Goal: Transaction & Acquisition: Purchase product/service

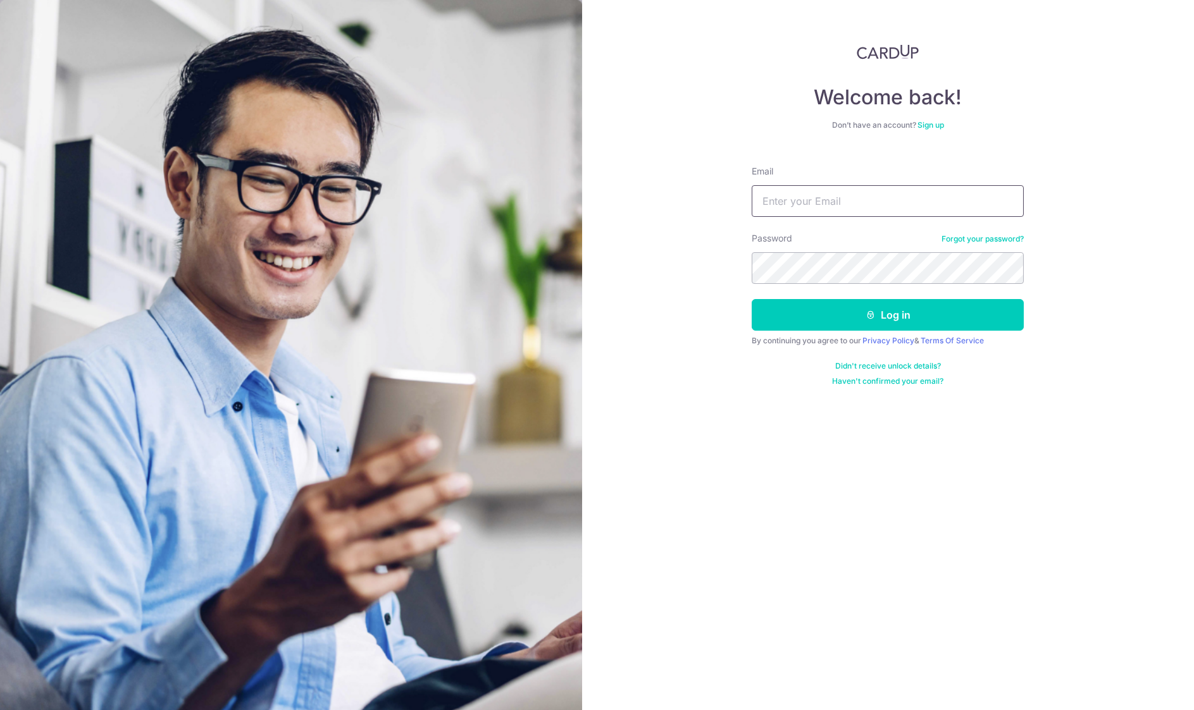
type input "[EMAIL_ADDRESS][DOMAIN_NAME]"
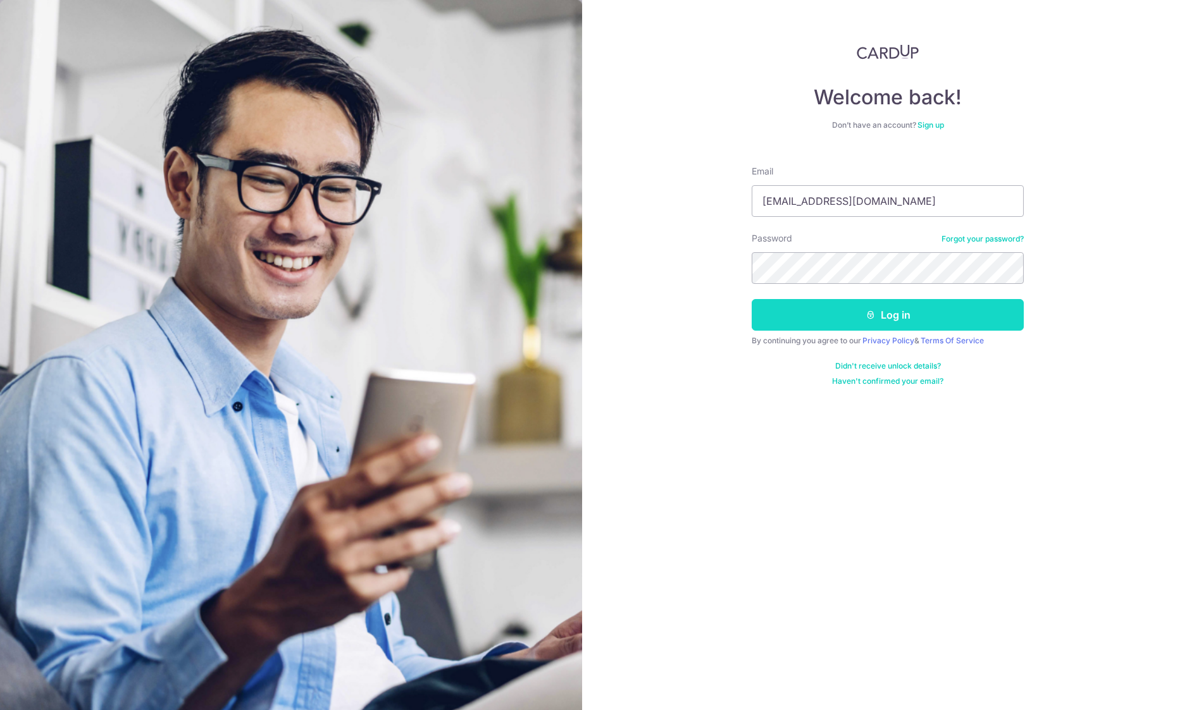
click at [887, 321] on button "Log in" at bounding box center [887, 315] width 272 height 32
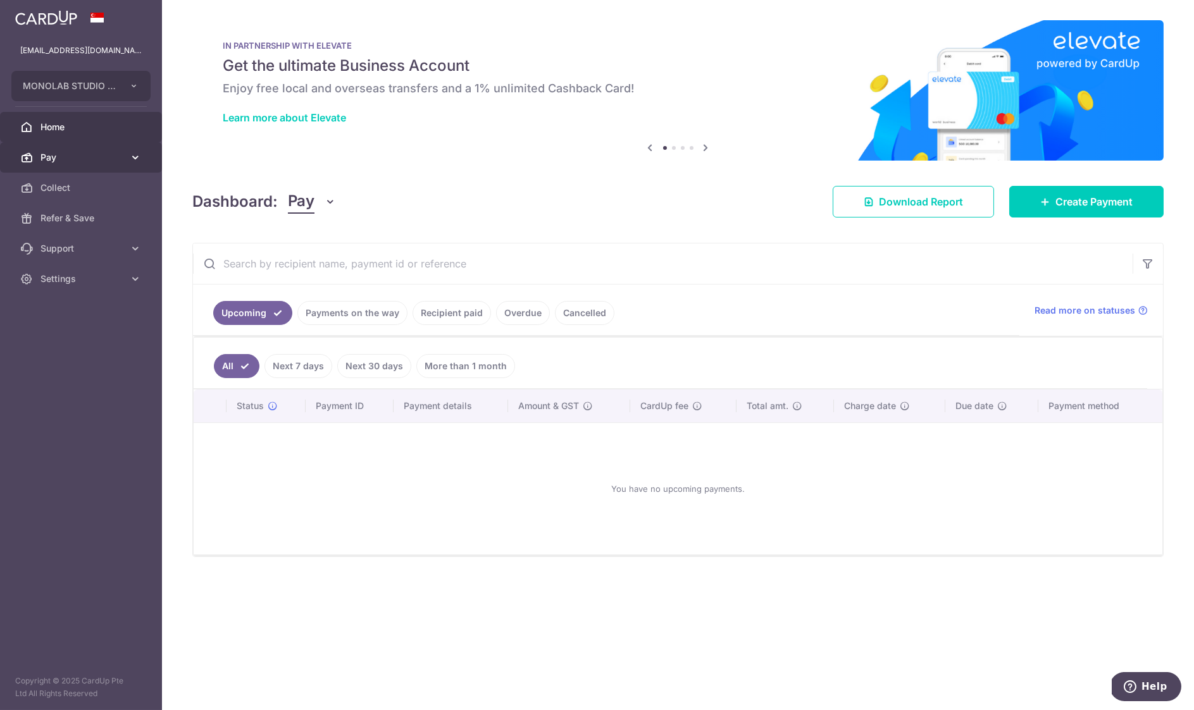
click at [58, 162] on body "management@monolabstudio.com MONOLAB STUDIO PTE. LTD. Add new company MONOLAB S…" at bounding box center [597, 355] width 1194 height 710
click at [90, 162] on span "Pay" at bounding box center [81, 157] width 83 height 13
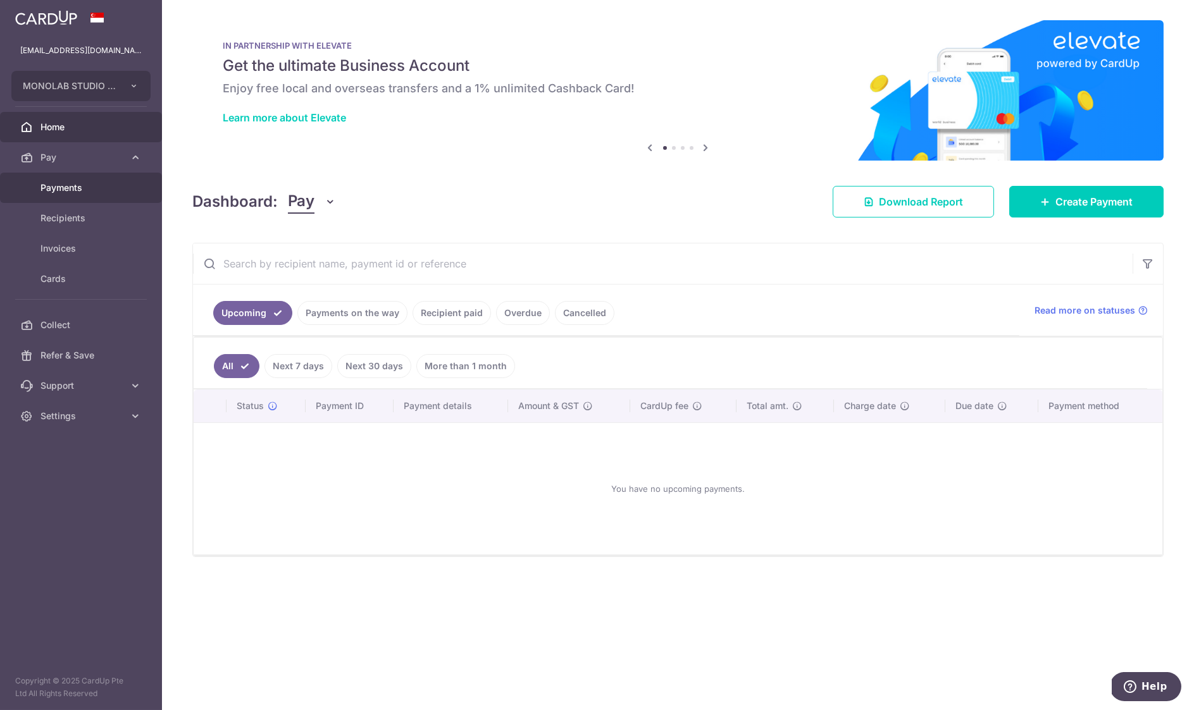
click at [75, 186] on span "Payments" at bounding box center [81, 188] width 83 height 13
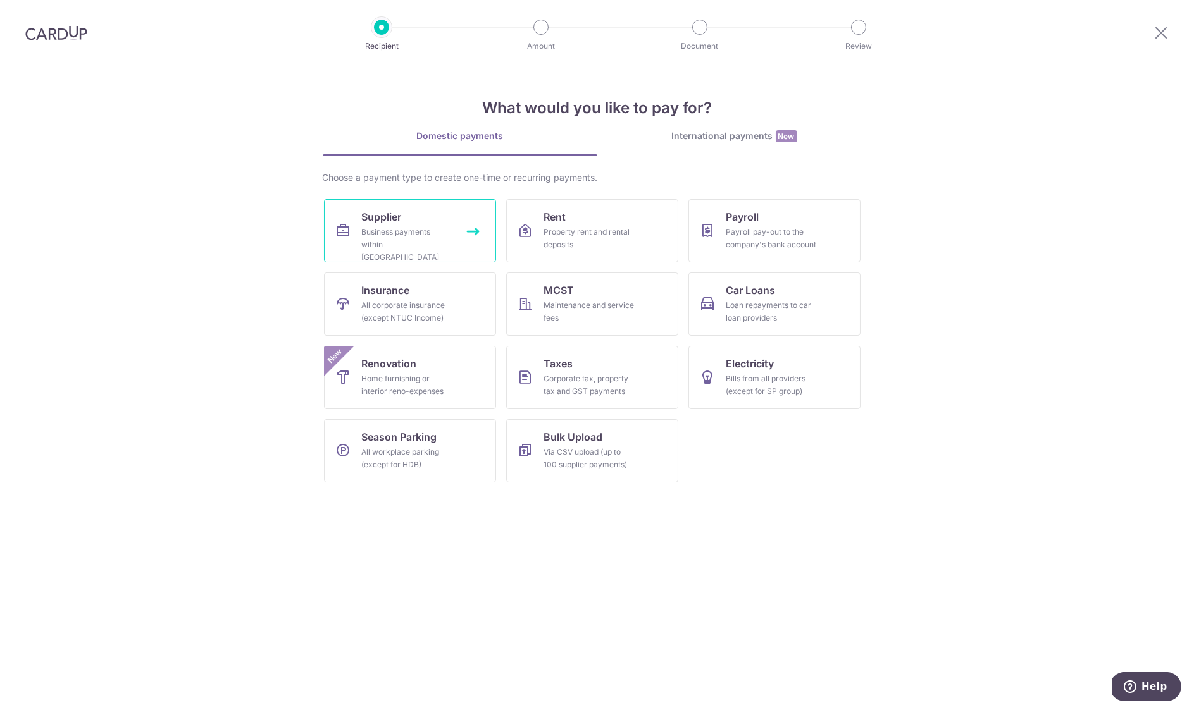
click at [409, 226] on div "Business payments within Singapore" at bounding box center [407, 245] width 91 height 38
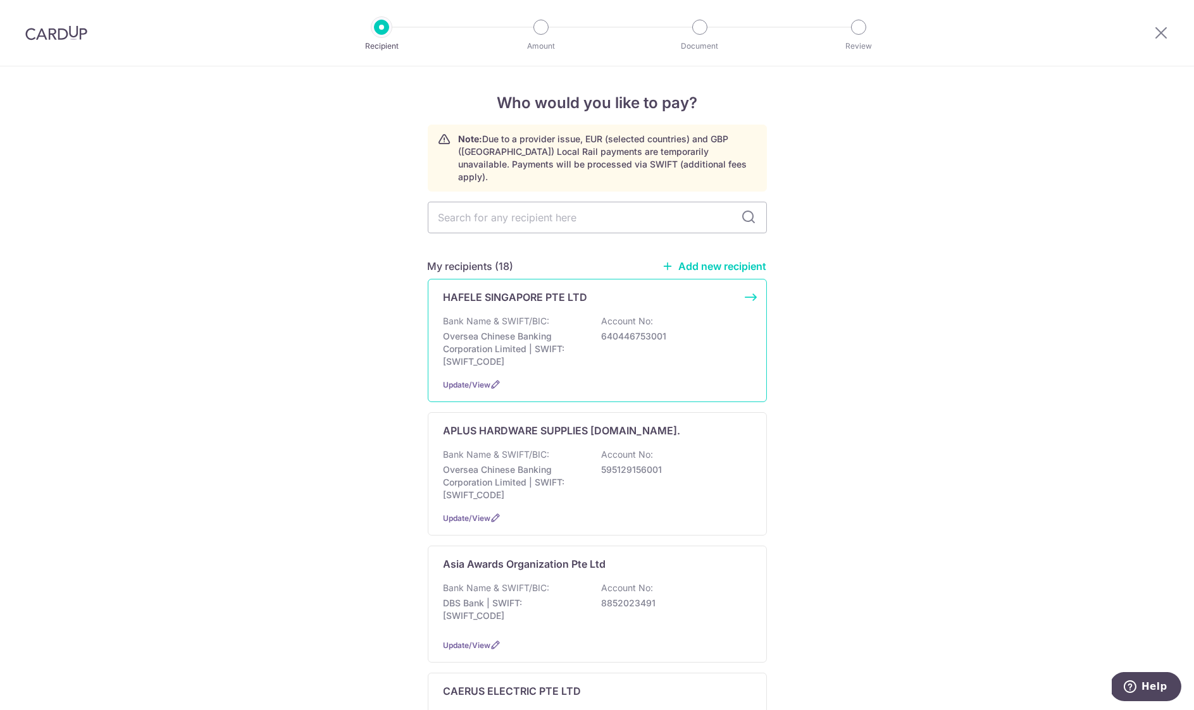
scroll to position [42, 0]
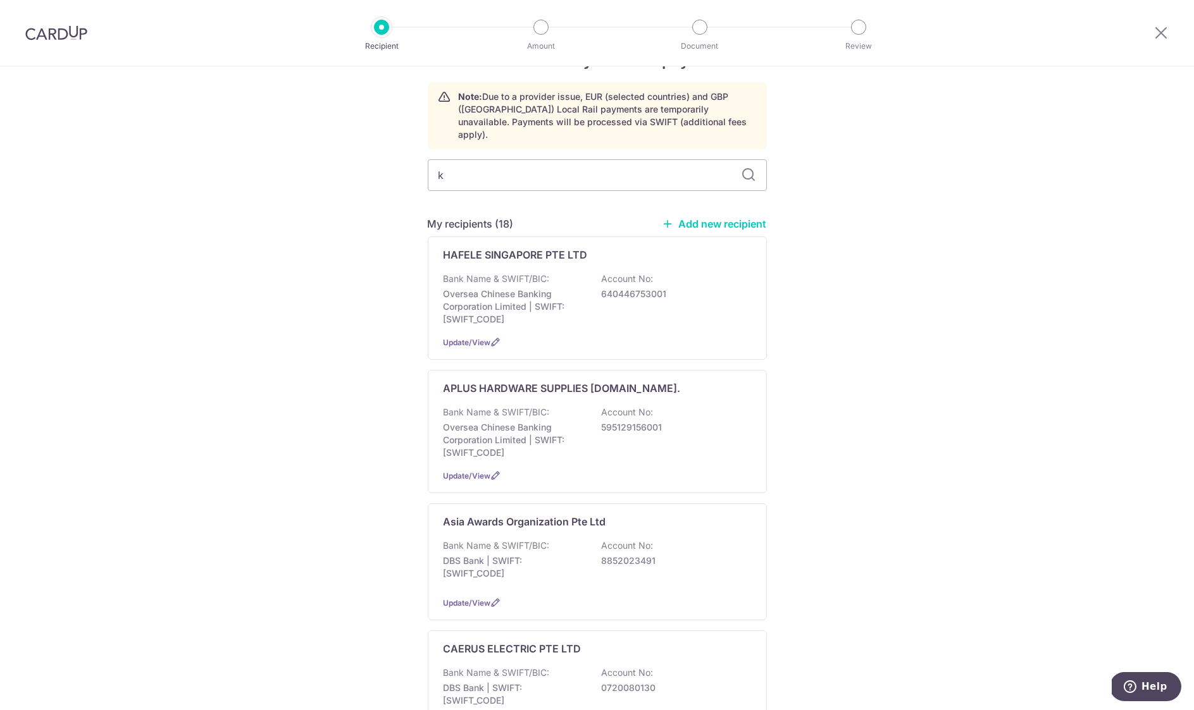
type input "kd"
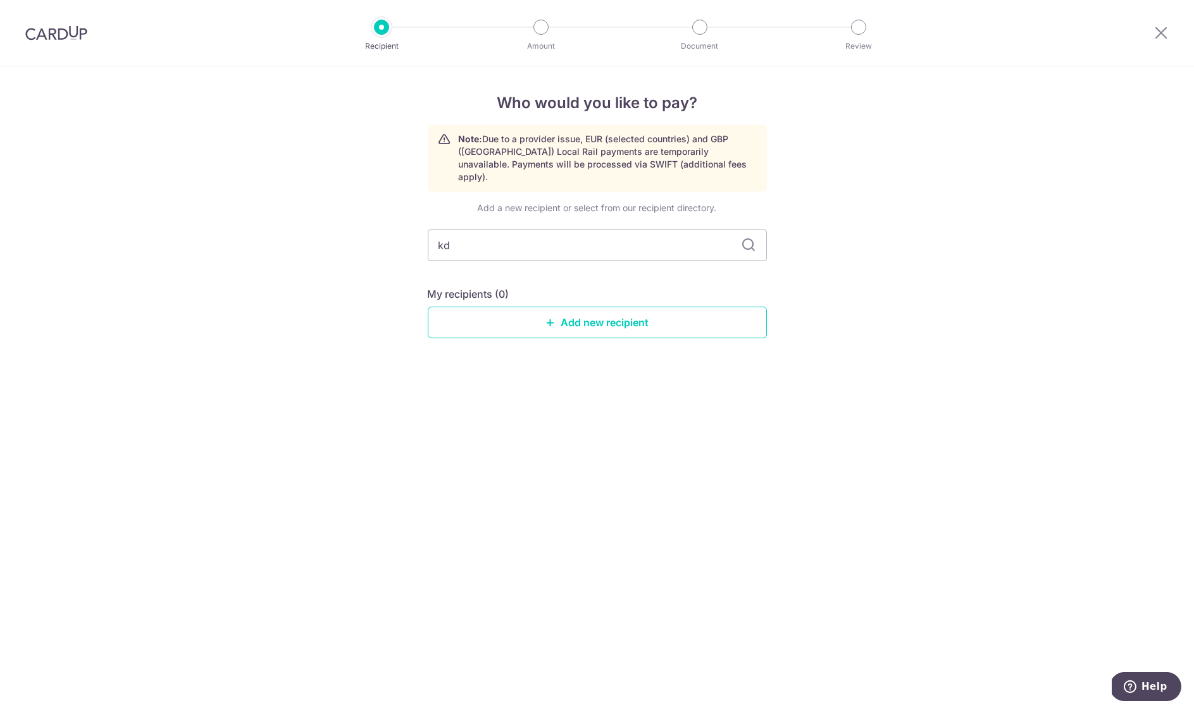
scroll to position [0, 0]
type input "k"
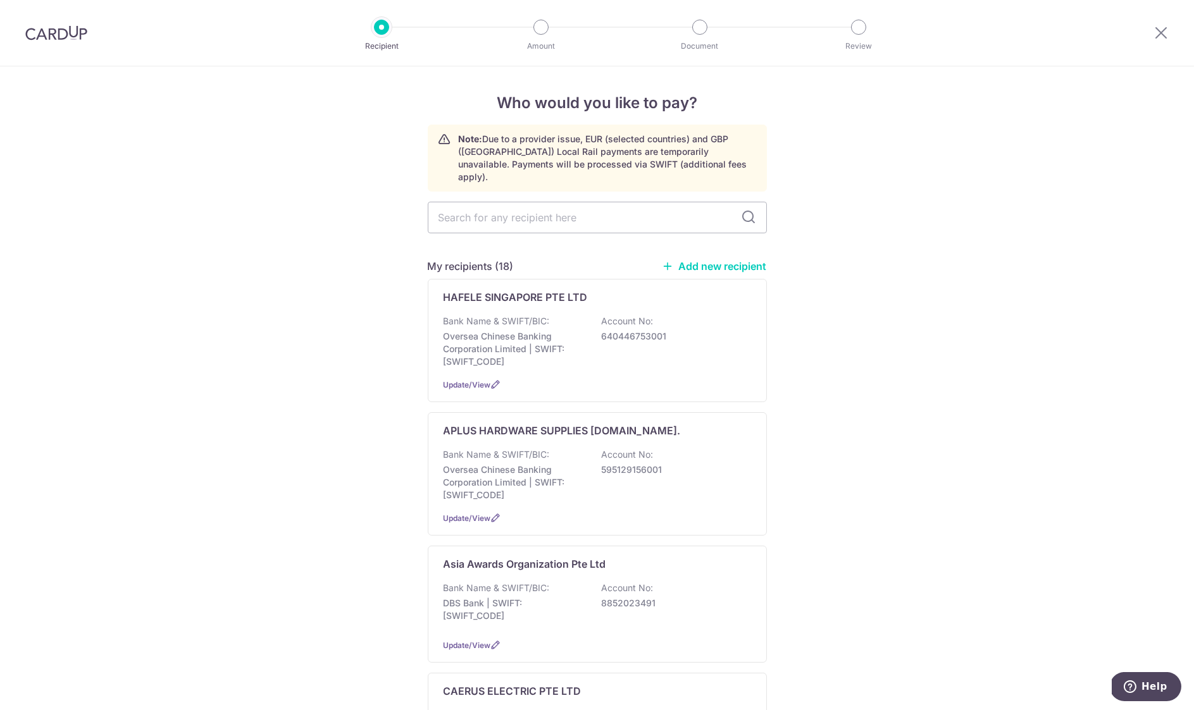
click at [715, 260] on link "Add new recipient" at bounding box center [714, 266] width 104 height 13
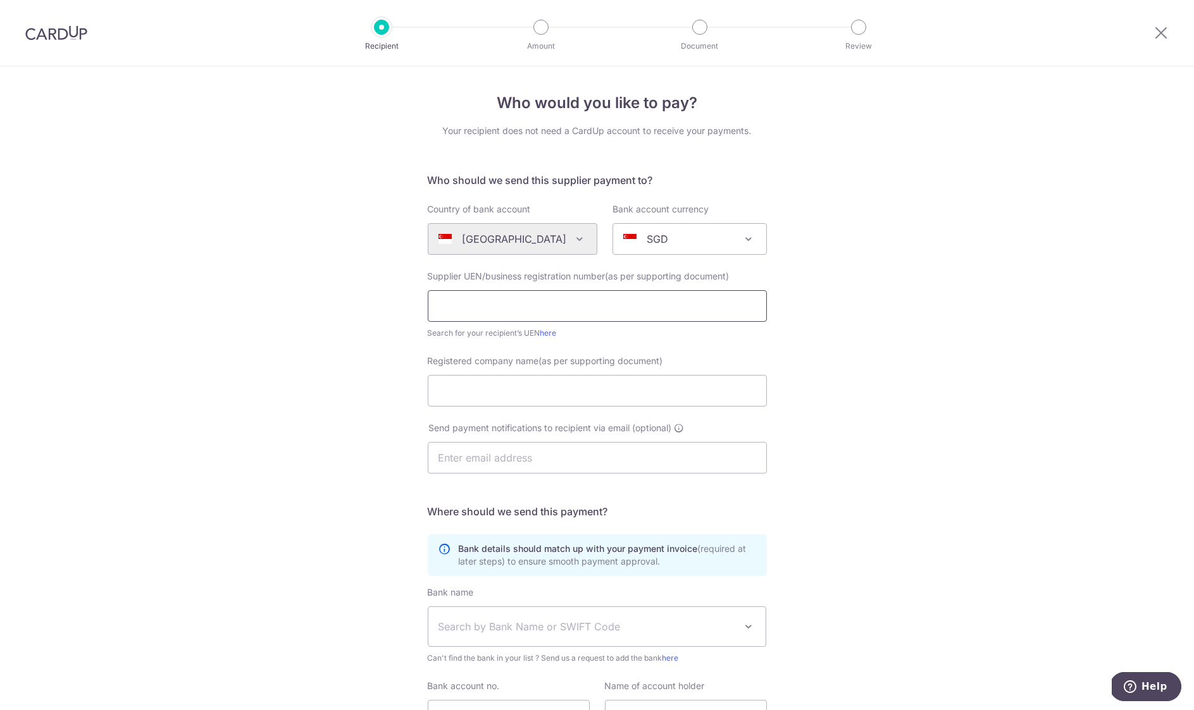
paste input "201128267R"
type input "201128267R"
paste input "[PERSON_NAME] ENTERPRISES PTE. LTD."
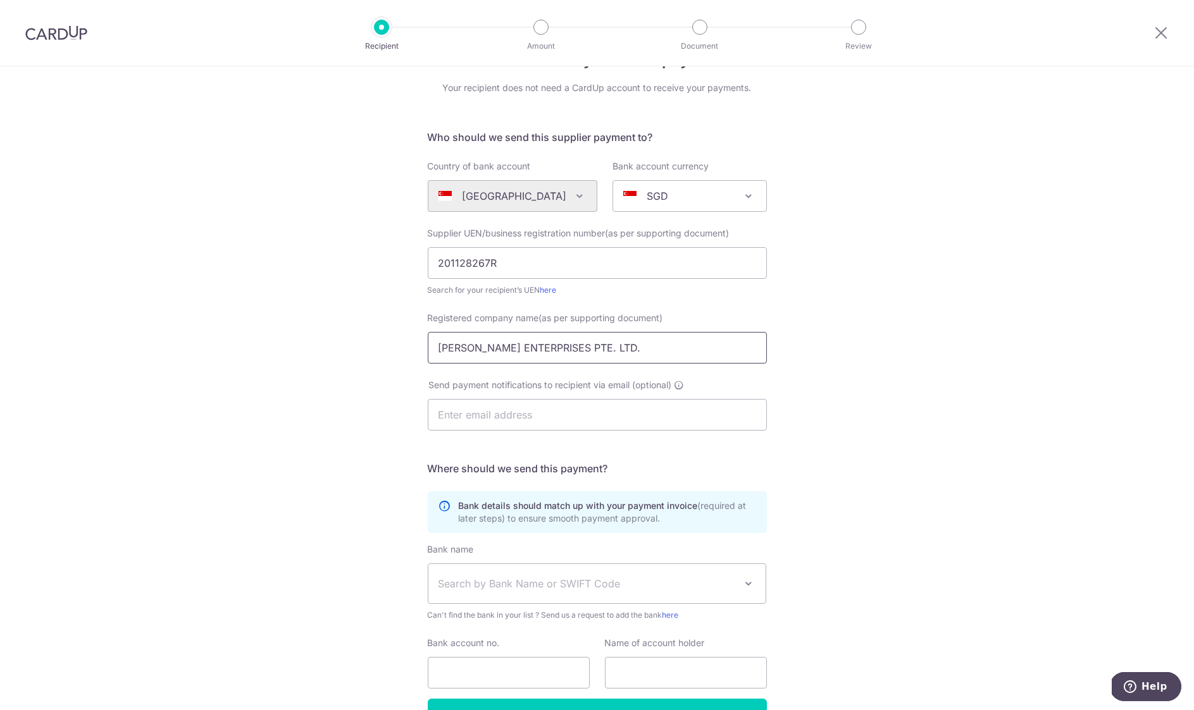
scroll to position [120, 0]
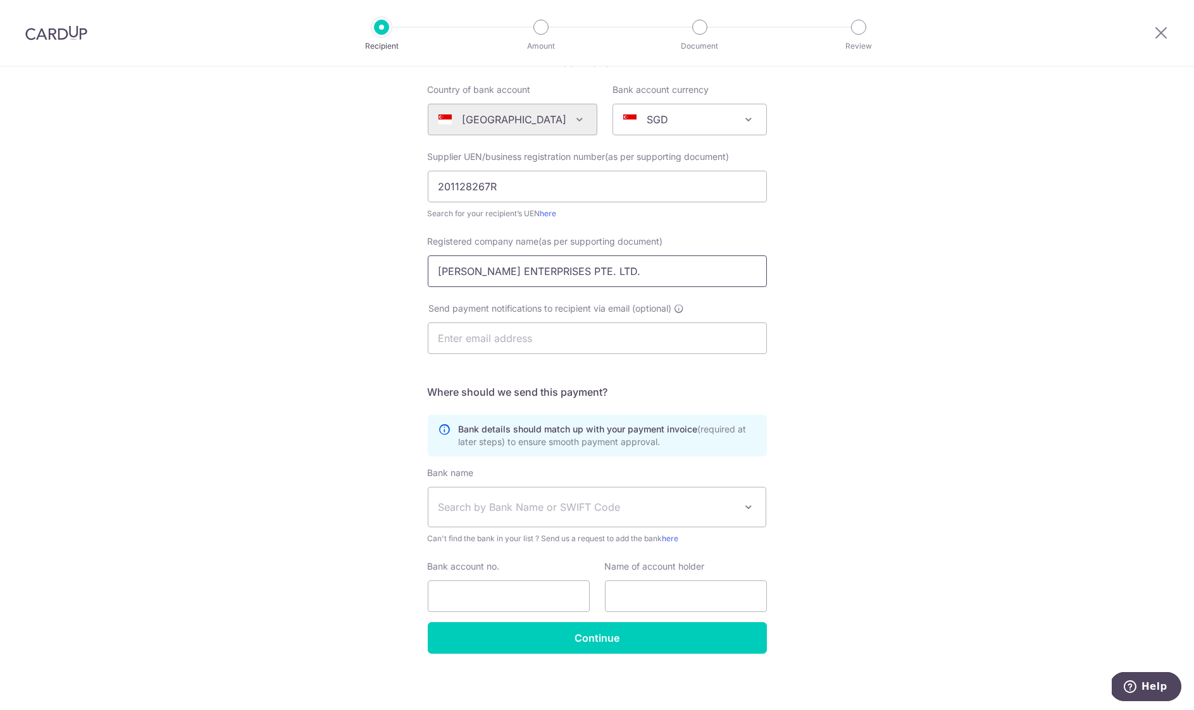
type input "[PERSON_NAME] ENTERPRISES PTE. LTD."
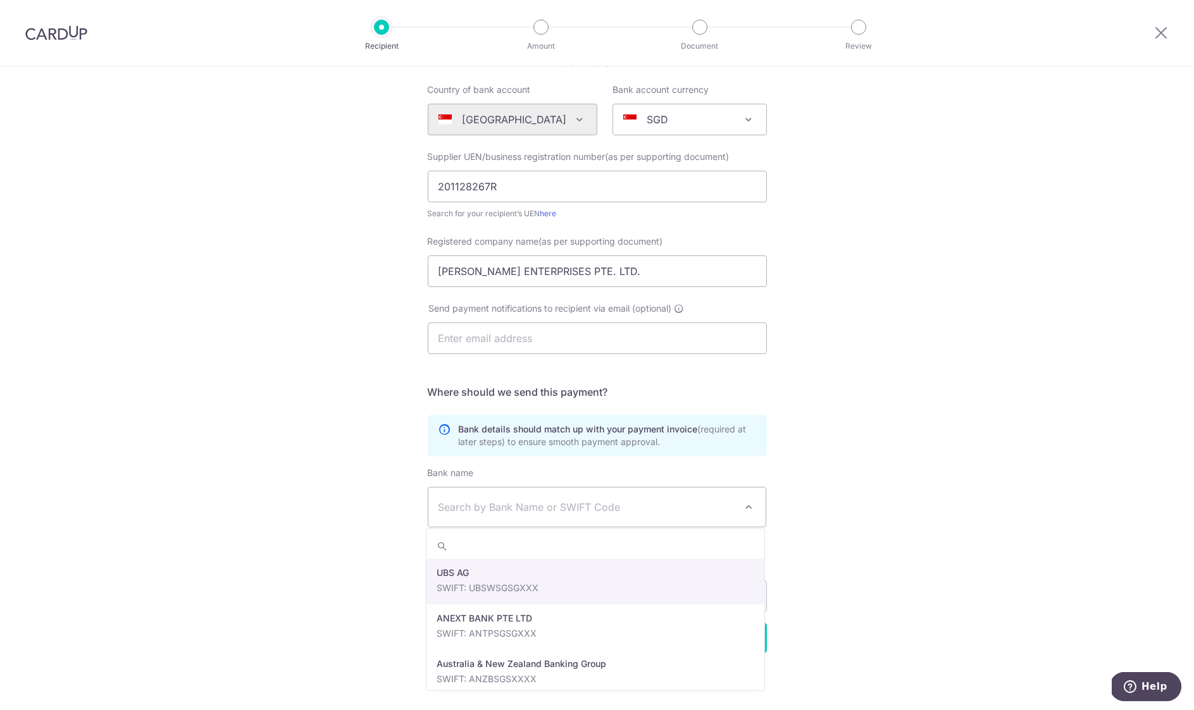
click at [739, 498] on span "Search by Bank Name or SWIFT Code" at bounding box center [597, 507] width 338 height 39
type input "dbs"
select select "6"
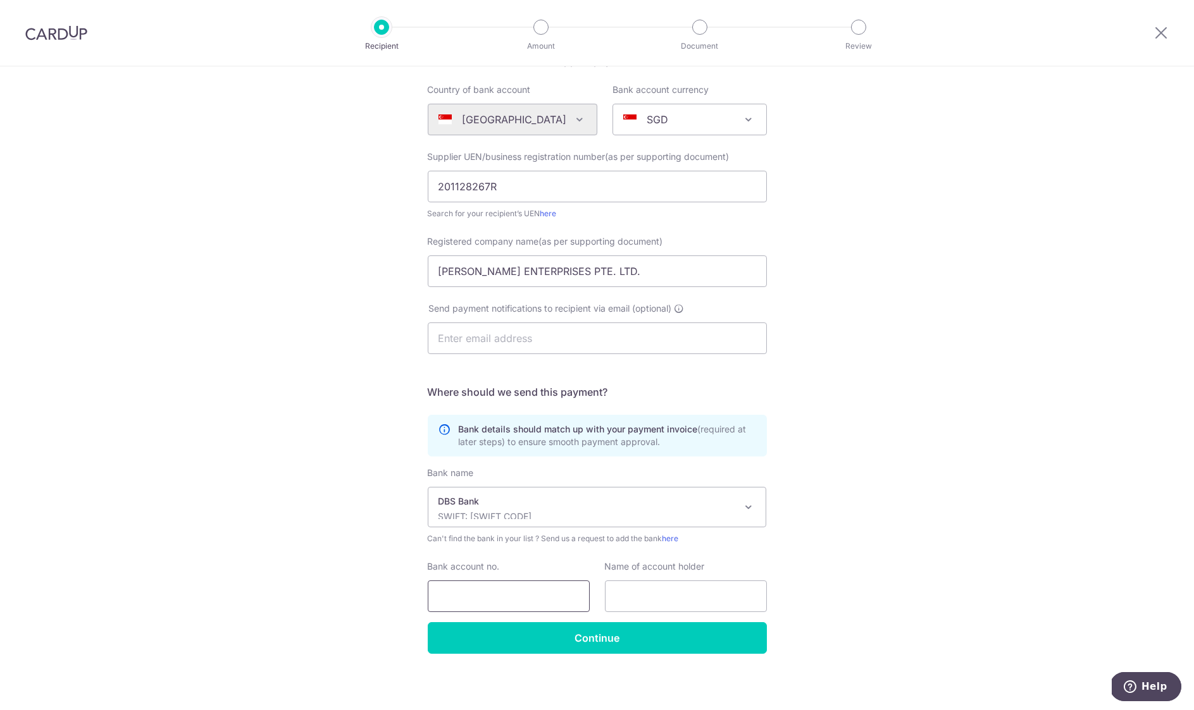
click at [507, 586] on input "Bank account no." at bounding box center [509, 597] width 162 height 32
type input "0109033149"
paste input "KEDING ENTERPRISES PTE. LTD."
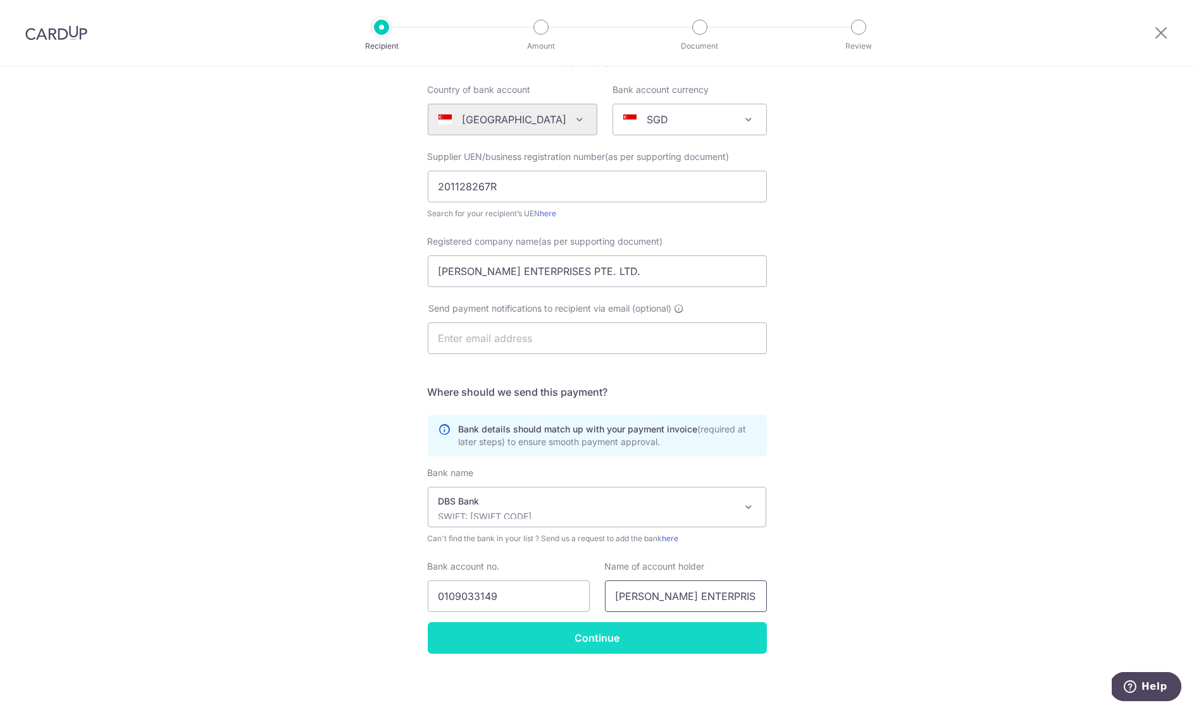
type input "KEDING ENTERPRISES PTE. LTD."
click at [603, 631] on input "Continue" at bounding box center [597, 638] width 339 height 32
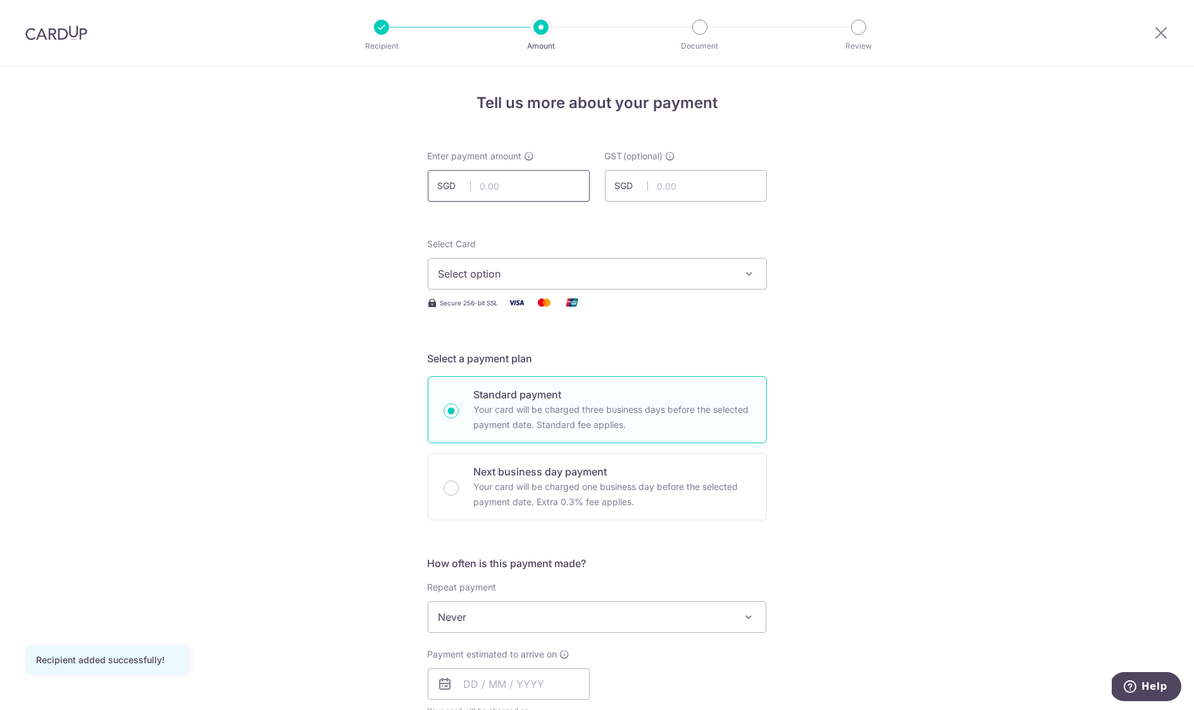
click at [549, 184] on input "text" at bounding box center [509, 186] width 162 height 32
type input "6,346.40"
click at [726, 185] on input "text" at bounding box center [686, 186] width 162 height 32
type input "571.18"
click at [569, 266] on span "Select option" at bounding box center [585, 273] width 295 height 15
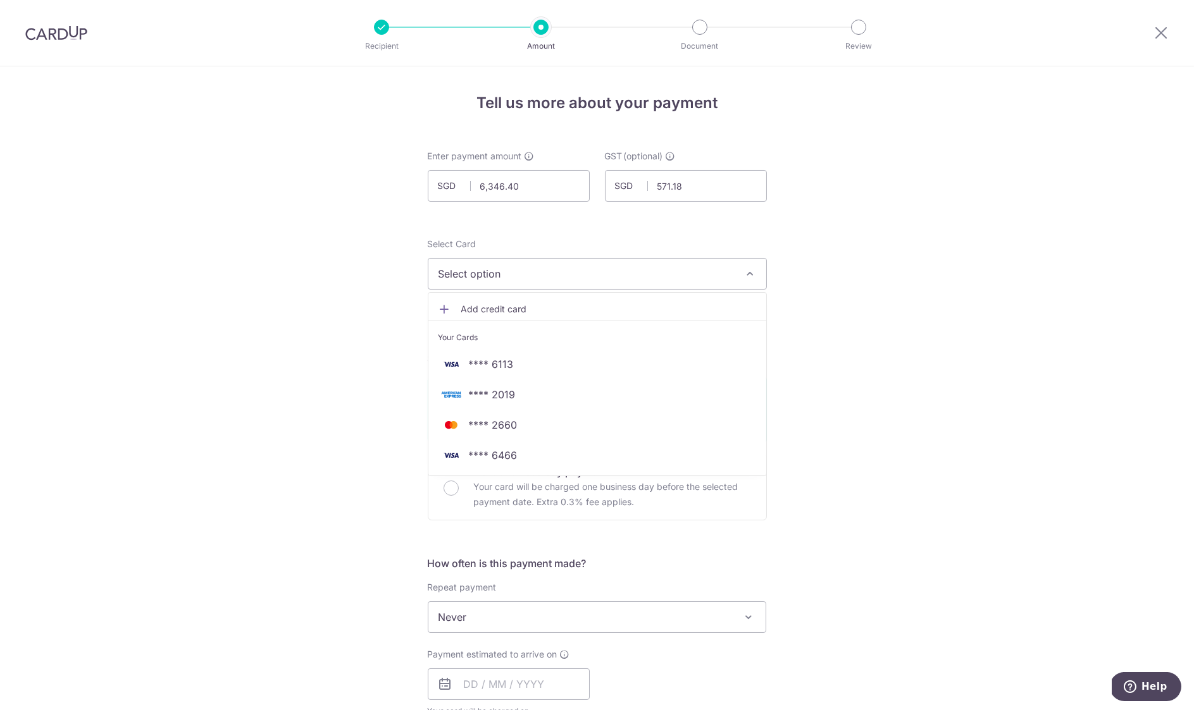
click at [491, 393] on span "**** 2019" at bounding box center [492, 394] width 47 height 15
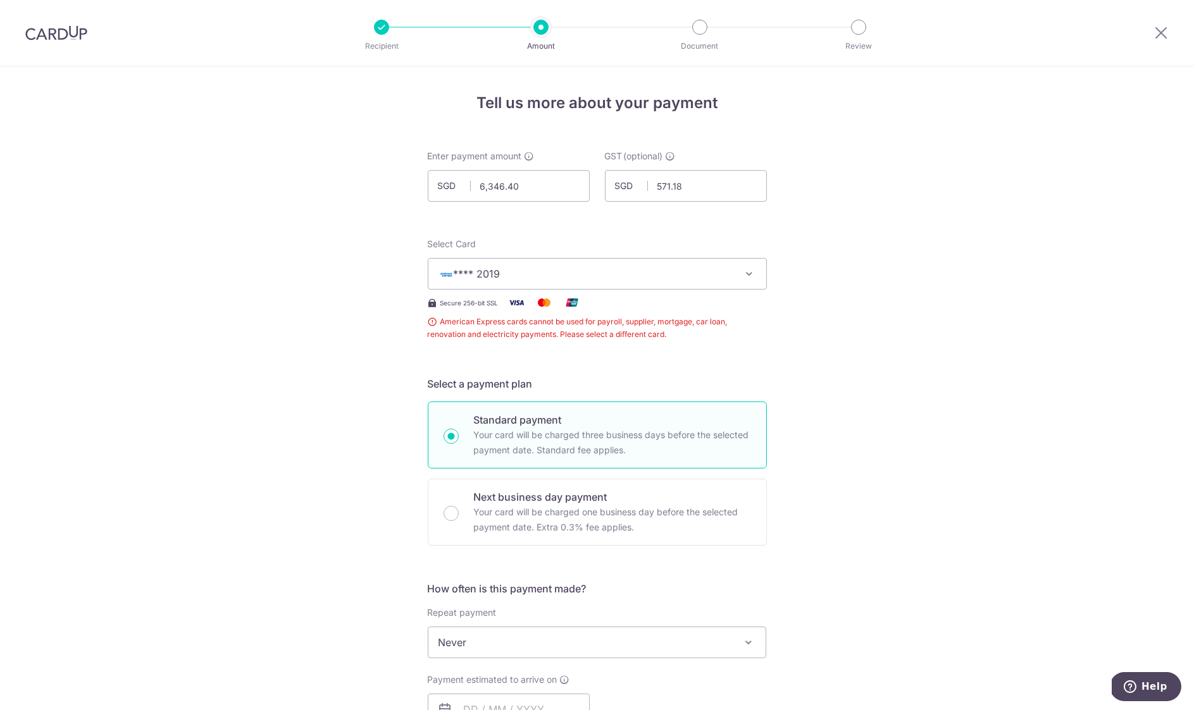
click at [538, 268] on span "**** 2019" at bounding box center [585, 273] width 295 height 15
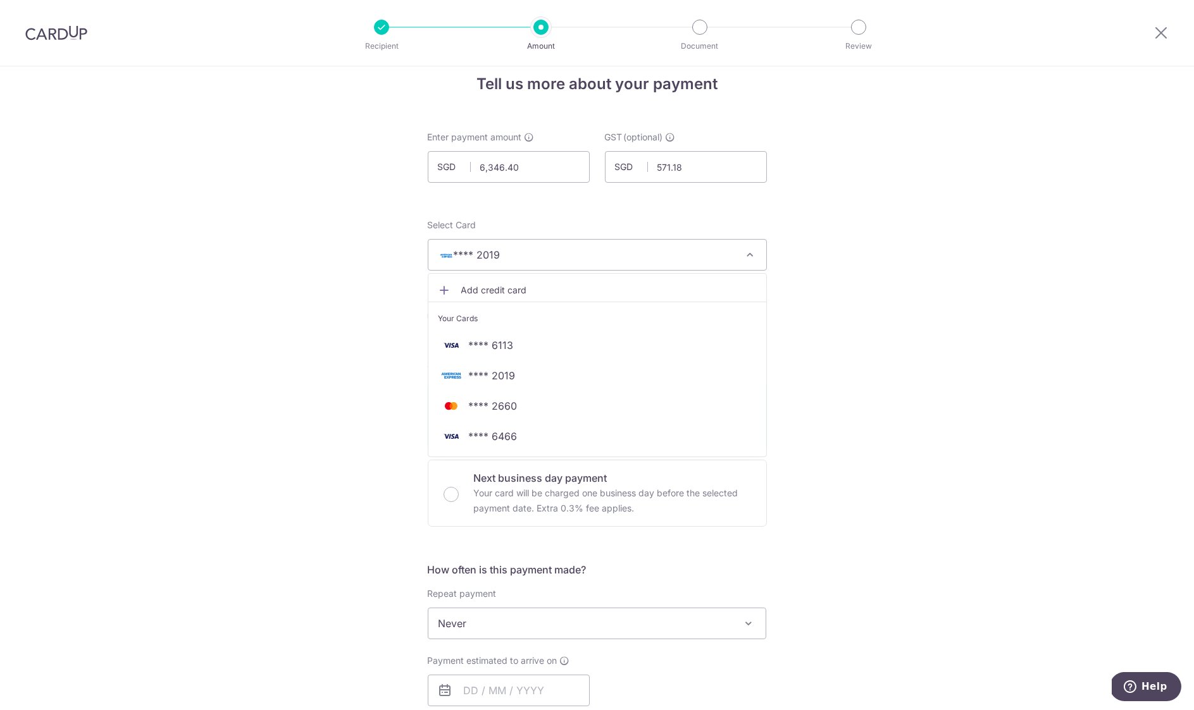
scroll to position [37, 0]
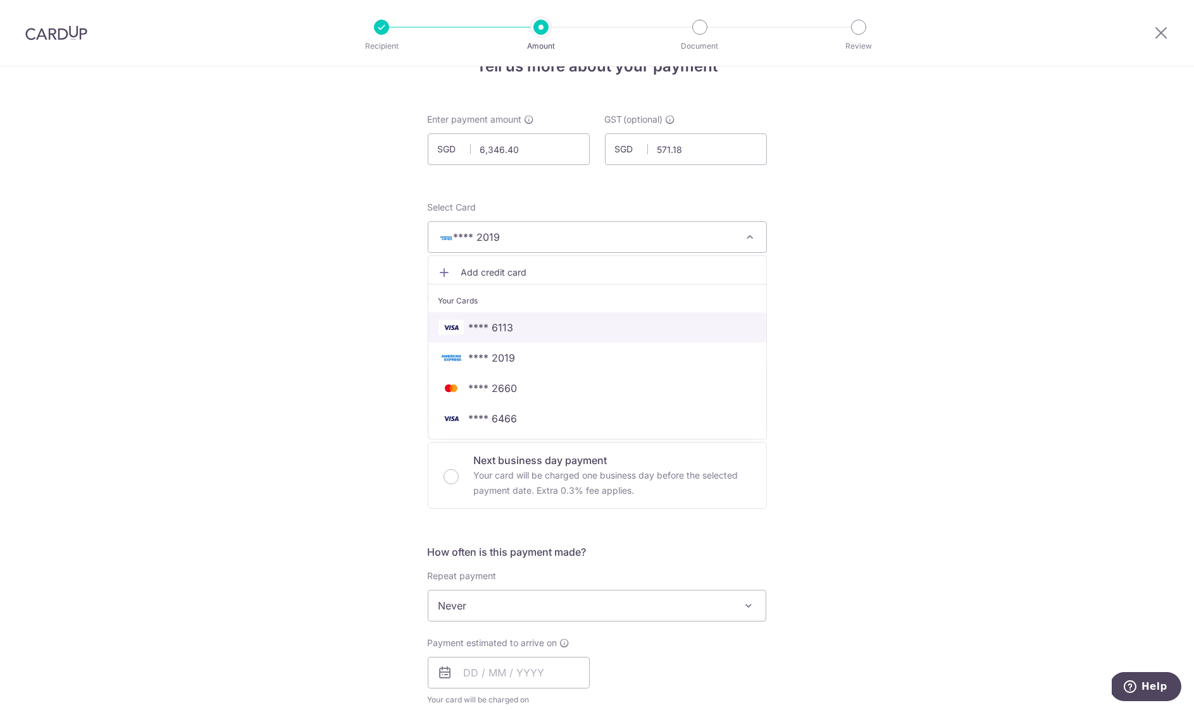
click at [543, 330] on span "**** 6113" at bounding box center [597, 327] width 318 height 15
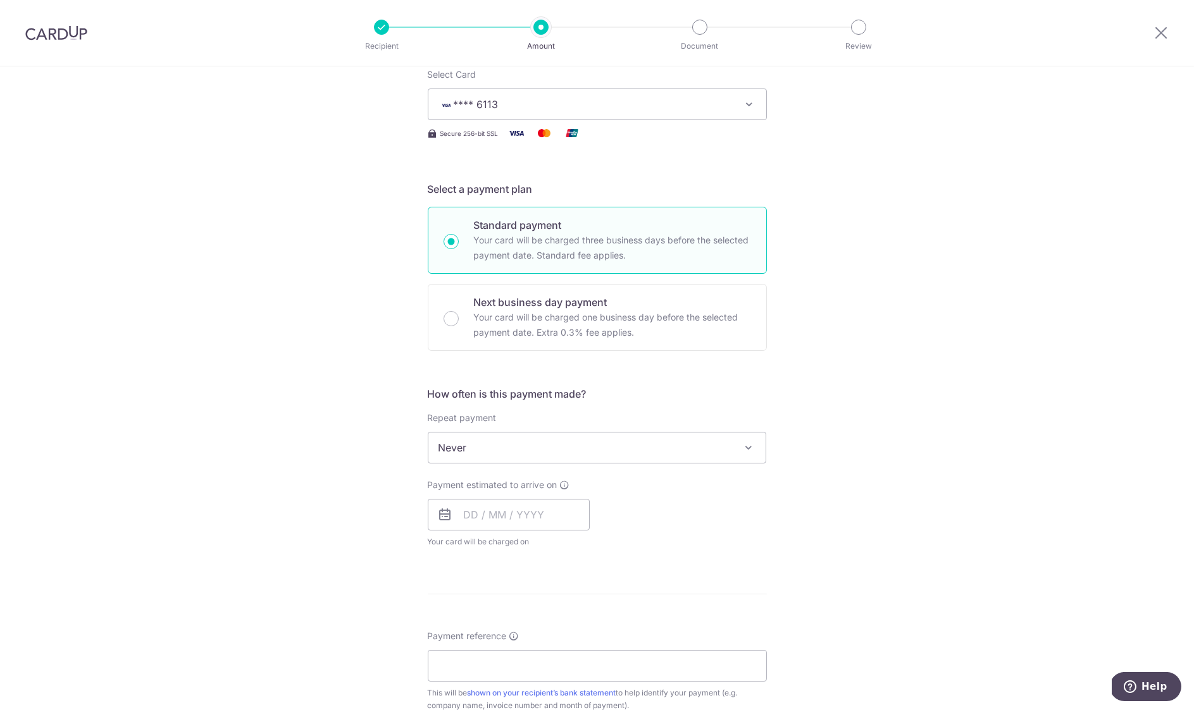
scroll to position [170, 0]
click at [516, 499] on input "text" at bounding box center [509, 515] width 162 height 32
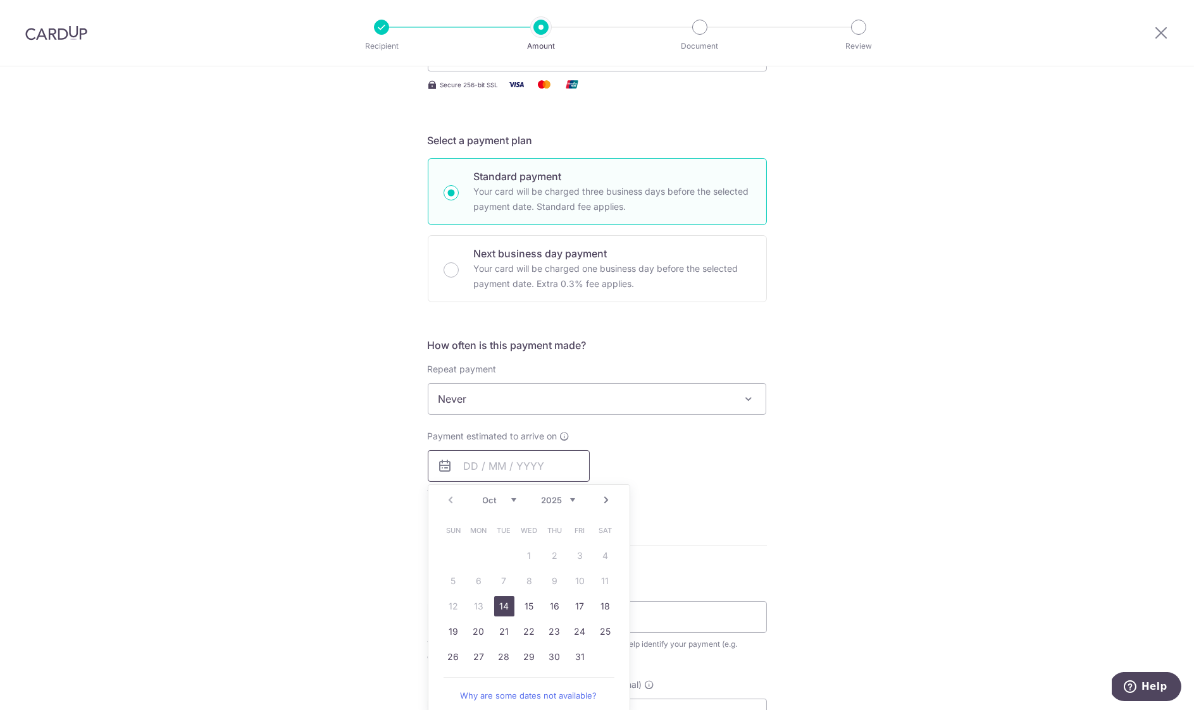
scroll to position [228, 0]
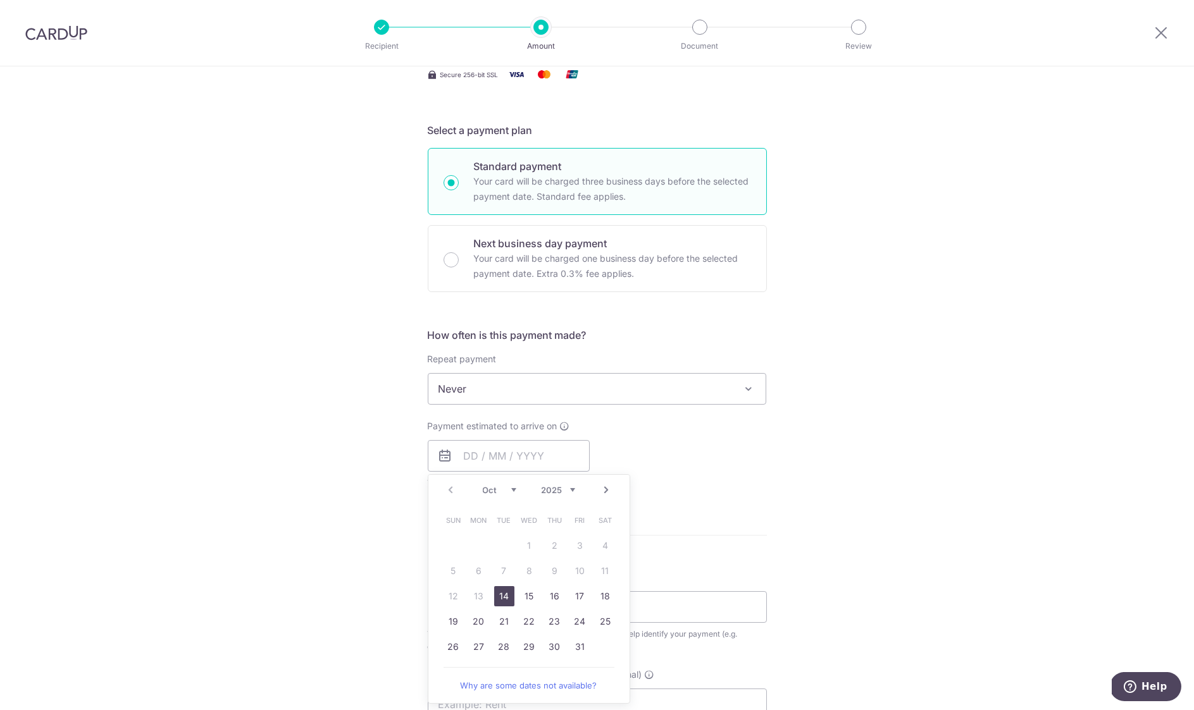
click at [499, 595] on link "14" at bounding box center [504, 596] width 20 height 20
type input "[DATE]"
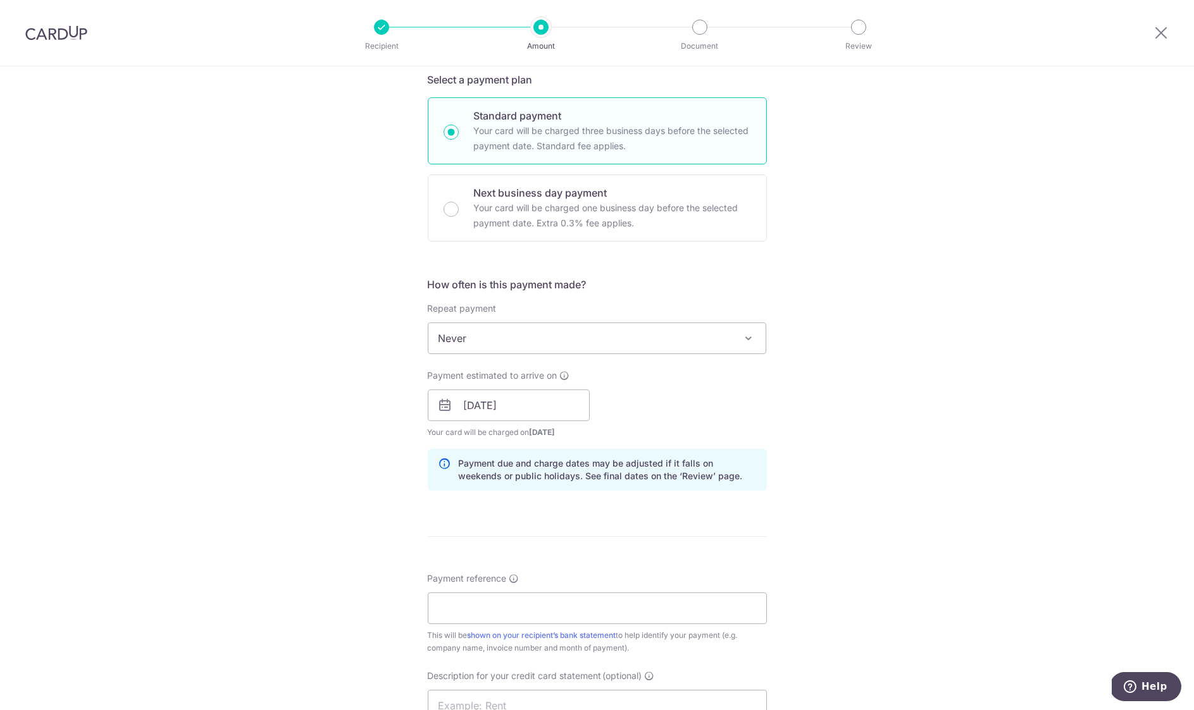
scroll to position [315, 0]
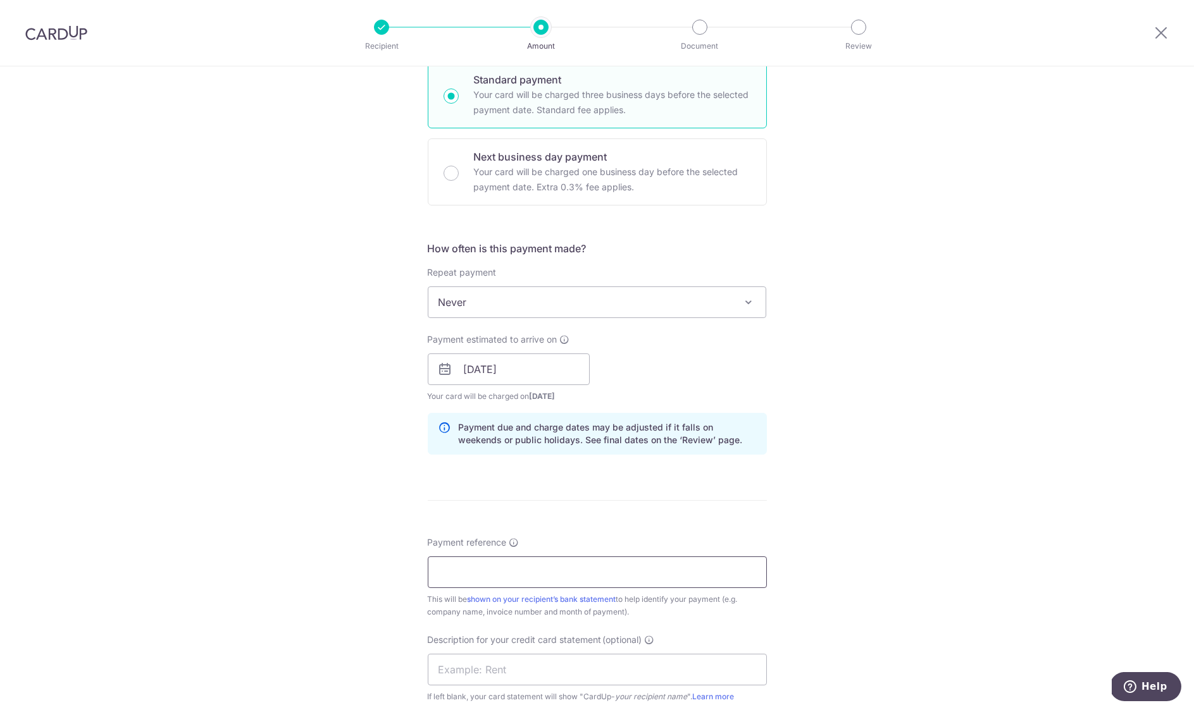
click at [564, 566] on input "Payment reference" at bounding box center [597, 573] width 339 height 32
paste input "2840052687"
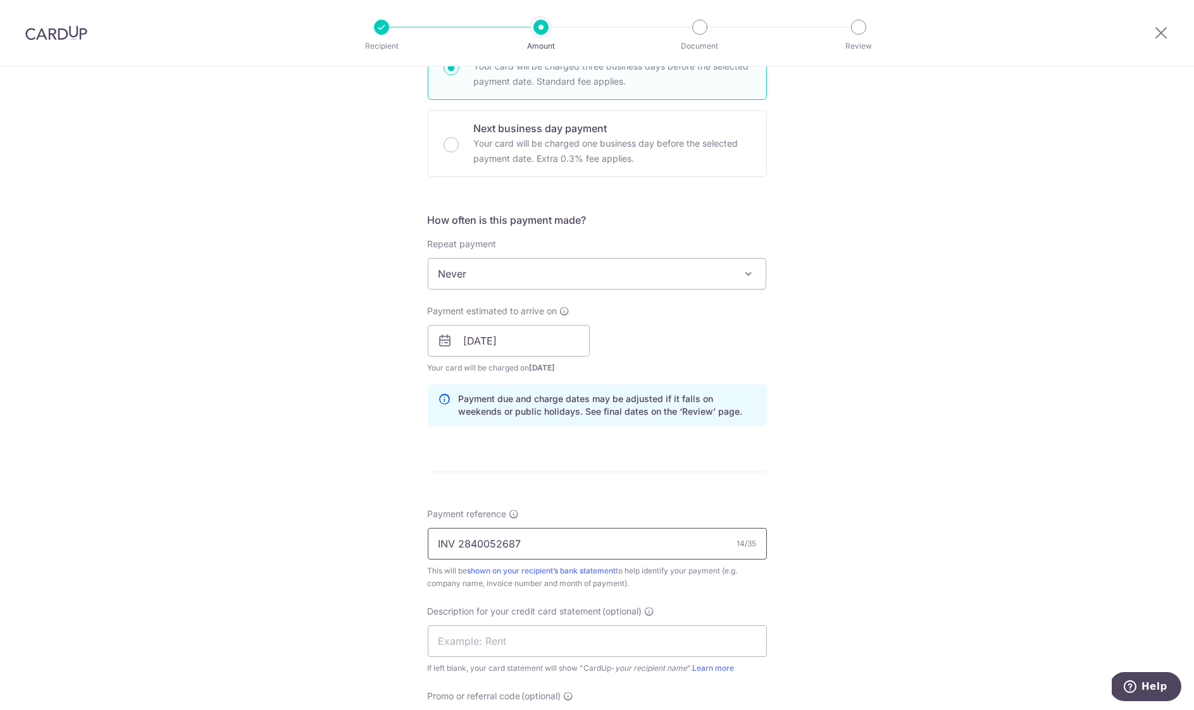
scroll to position [353, 0]
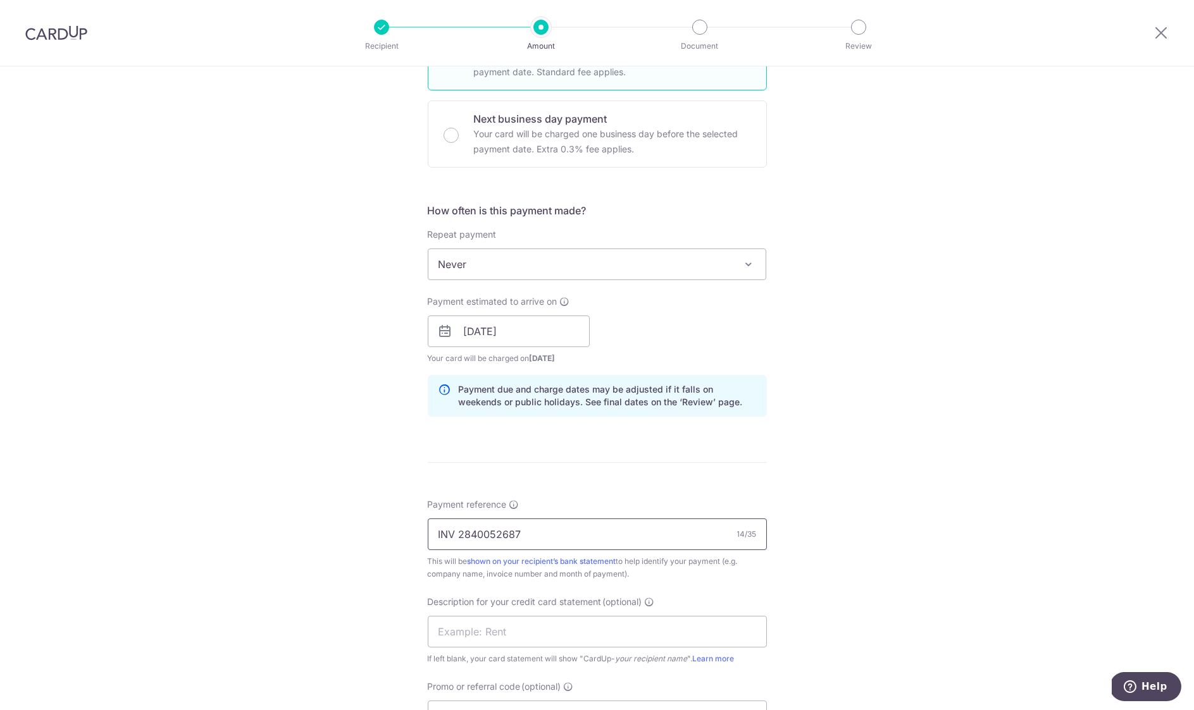
click at [431, 528] on input "INV 2840052687" at bounding box center [597, 535] width 339 height 32
drag, startPoint x: 613, startPoint y: 533, endPoint x: 244, endPoint y: 517, distance: 369.7
click at [244, 517] on div "Tell us more about your payment Enter payment amount SGD 6,346.40 6346.40 GST (…" at bounding box center [597, 353] width 1194 height 1281
type input "TFR - INV 2840052687"
click at [500, 631] on input "text" at bounding box center [597, 632] width 339 height 32
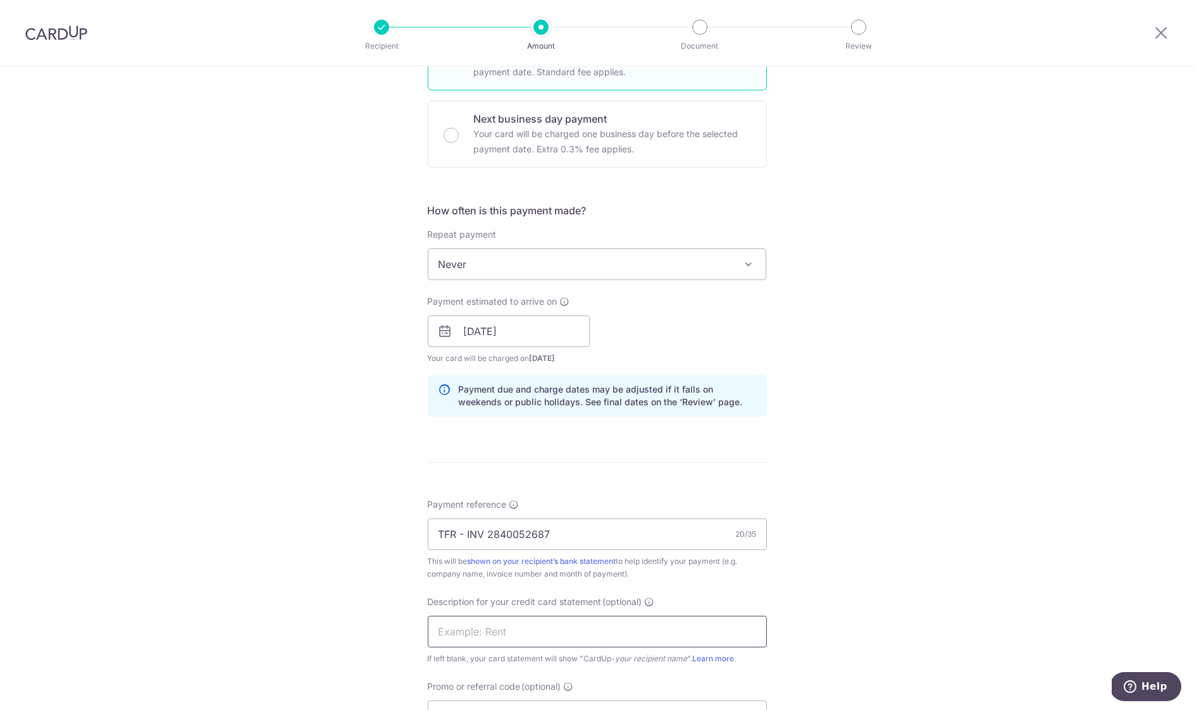
paste input "TFR - INV 28400"
drag, startPoint x: 546, startPoint y: 629, endPoint x: 260, endPoint y: 616, distance: 286.8
click at [260, 616] on div "Tell us more about your payment Enter payment amount SGD 6,346.40 6346.40 GST (…" at bounding box center [597, 353] width 1194 height 1281
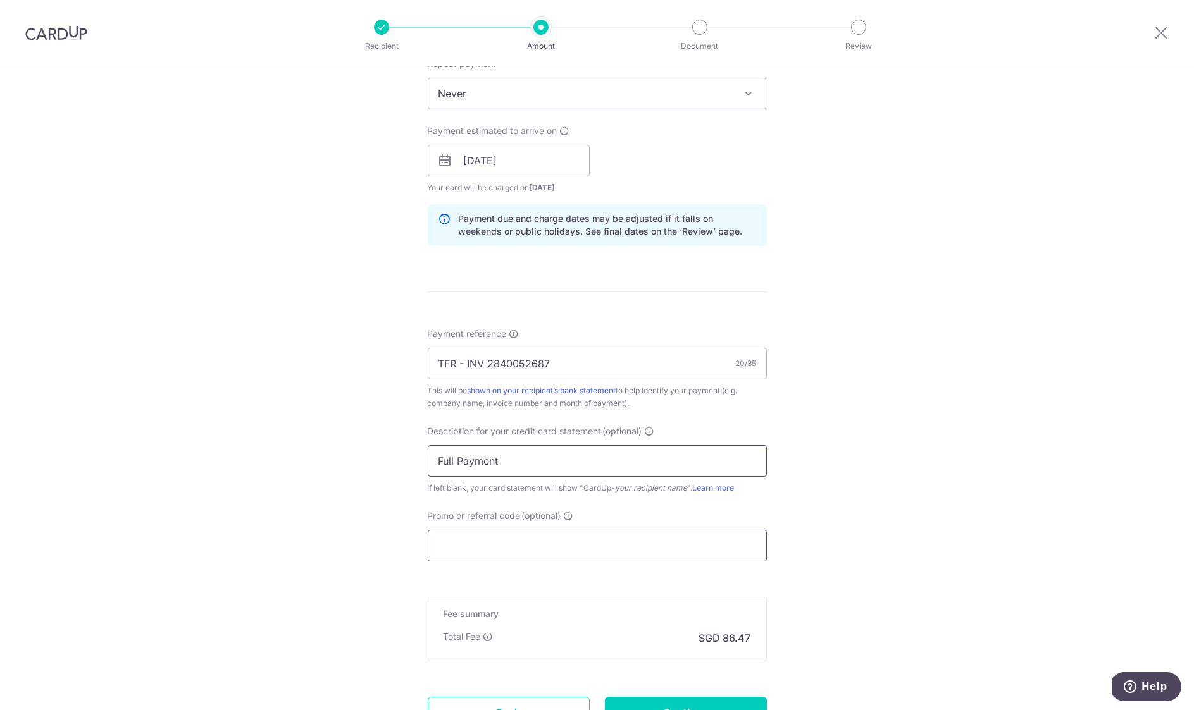
type input "Full Payment"
click at [614, 538] on input "Promo or referral code (optional)" at bounding box center [597, 546] width 339 height 32
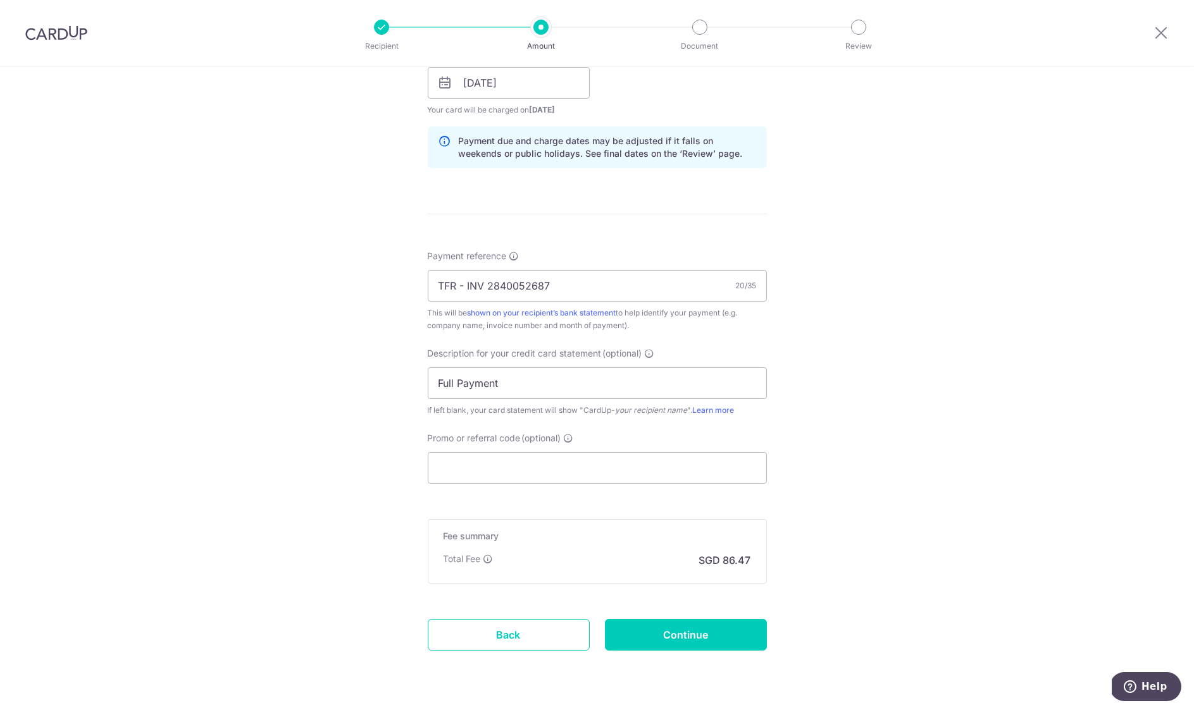
click at [935, 546] on div "Tell us more about your payment Enter payment amount SGD 6,346.40 6346.40 GST (…" at bounding box center [597, 105] width 1194 height 1281
click at [1059, 495] on div "Tell us more about your payment Enter payment amount SGD 6,346.40 6346.40 GST (…" at bounding box center [597, 105] width 1194 height 1281
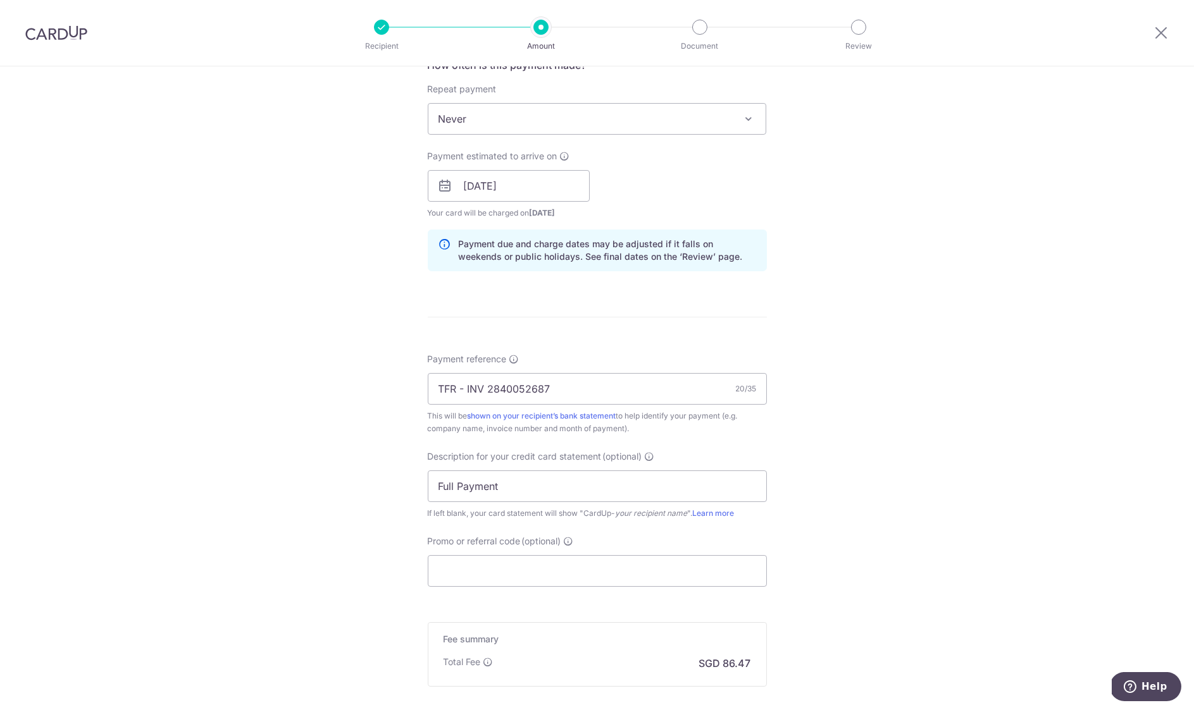
scroll to position [633, 0]
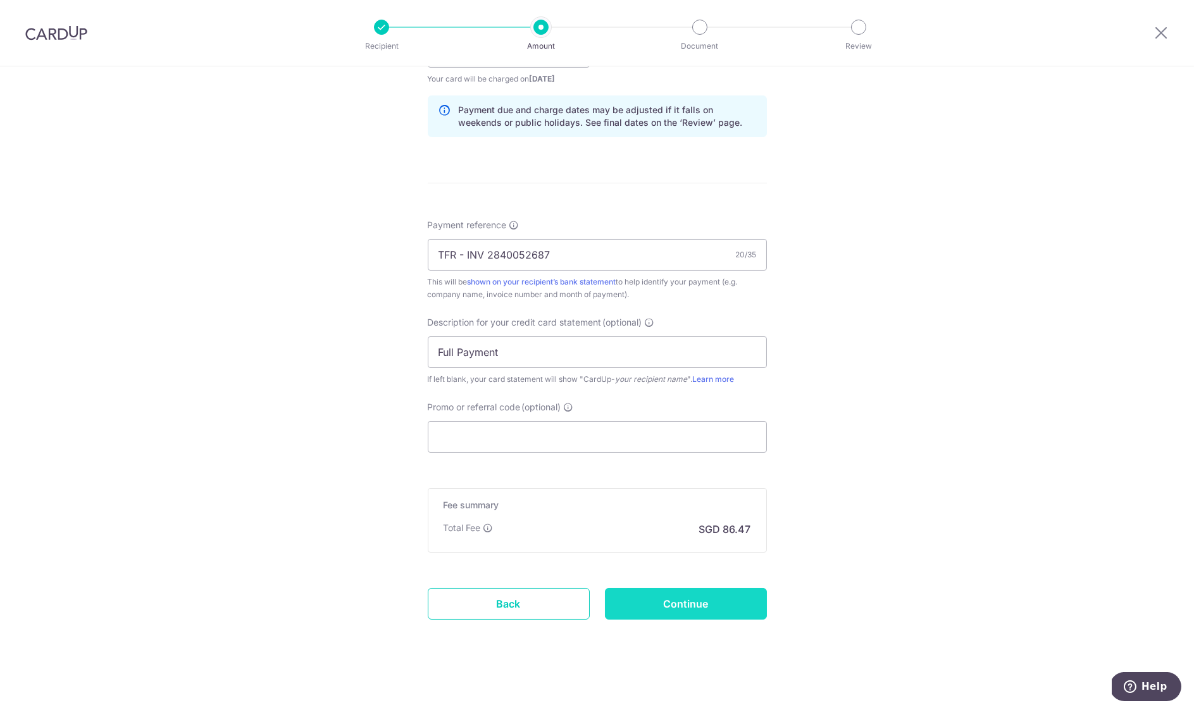
click at [658, 593] on input "Continue" at bounding box center [686, 604] width 162 height 32
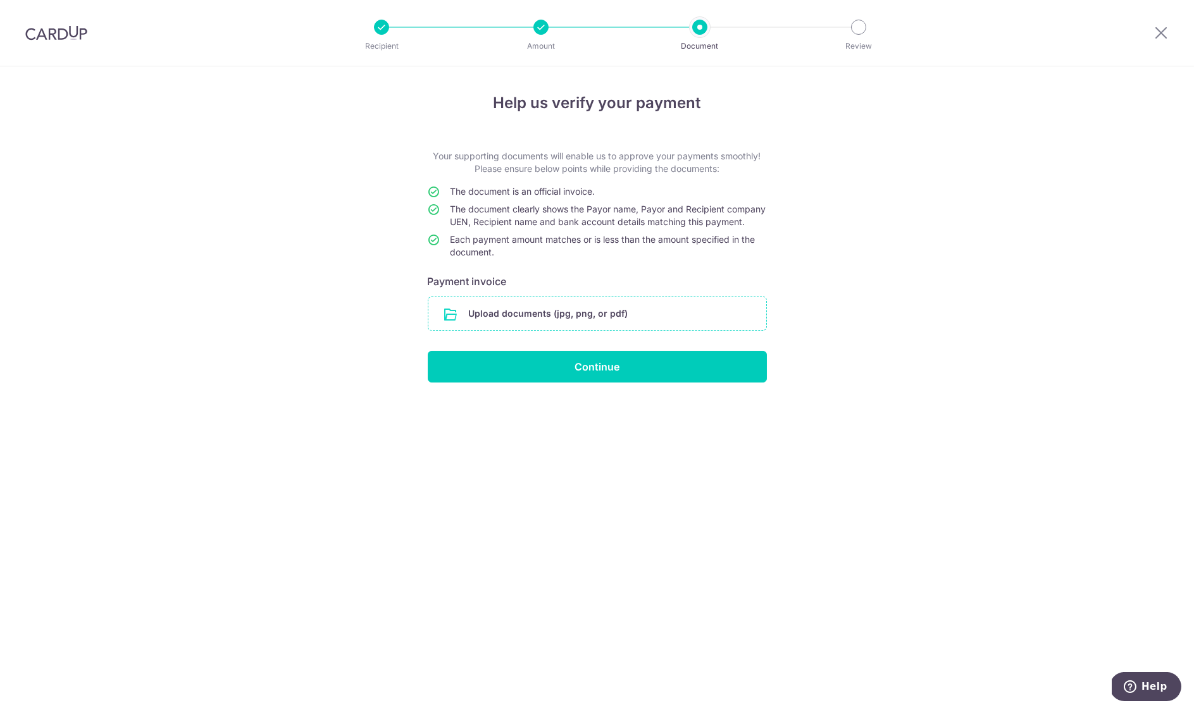
click at [552, 316] on input "file" at bounding box center [597, 313] width 338 height 33
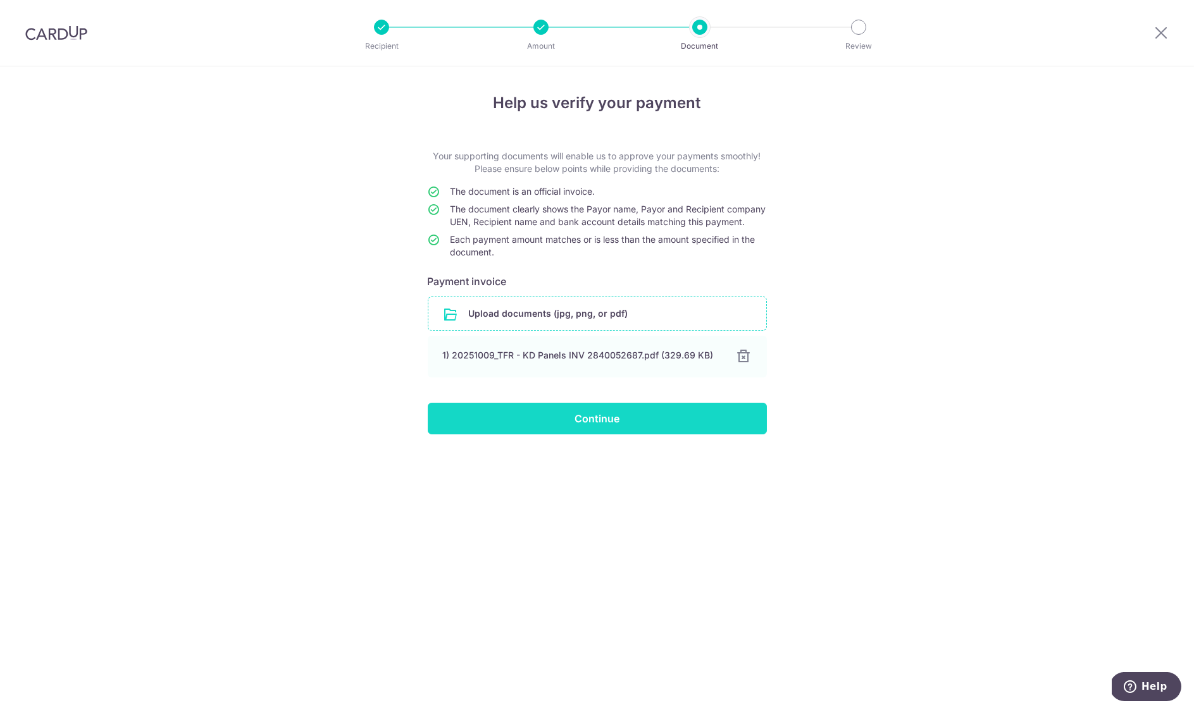
click at [656, 423] on input "Continue" at bounding box center [597, 419] width 339 height 32
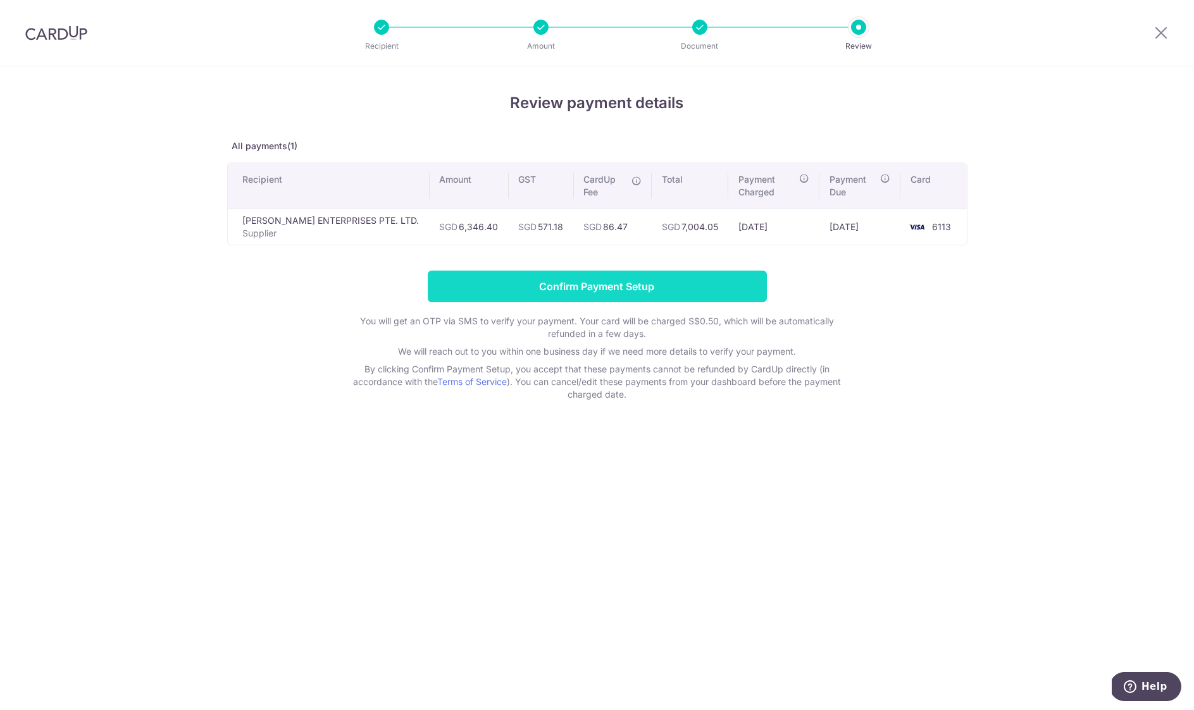
click at [576, 285] on input "Confirm Payment Setup" at bounding box center [597, 287] width 339 height 32
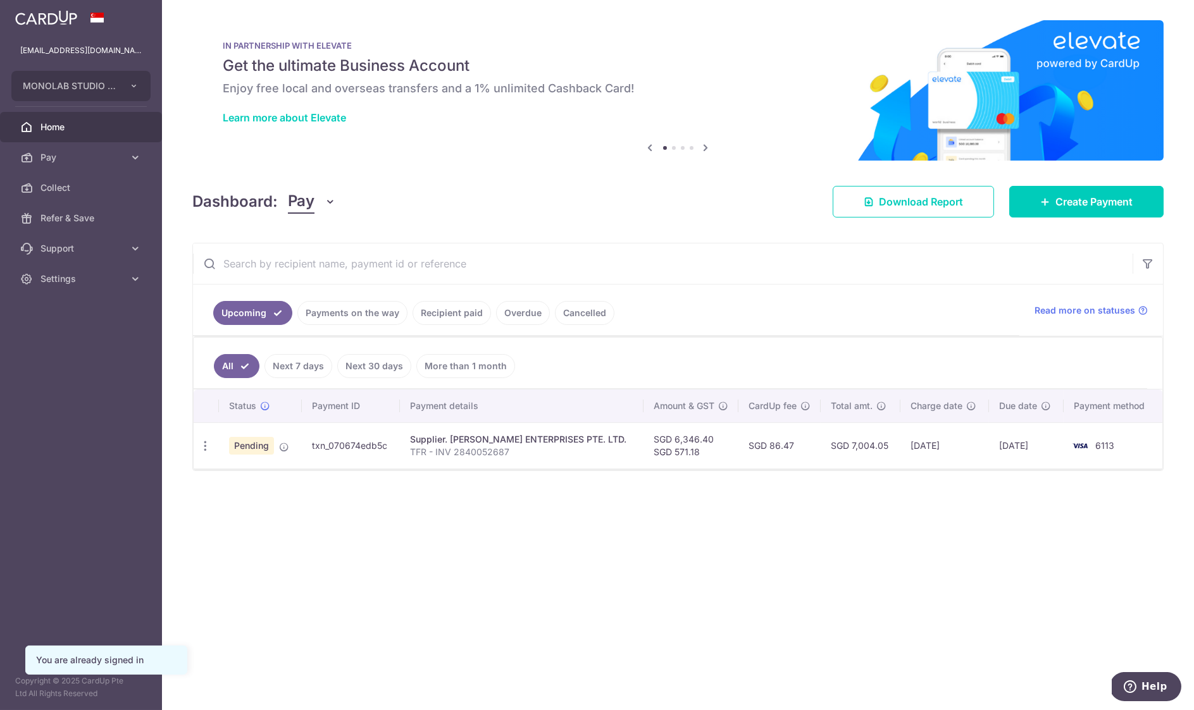
click at [422, 521] on div "× Pause Schedule Pause all future payments in this series Pause just this one p…" at bounding box center [678, 355] width 1032 height 710
click at [87, 145] on link "Pay" at bounding box center [81, 157] width 162 height 30
click at [82, 186] on span "Payments" at bounding box center [81, 188] width 83 height 13
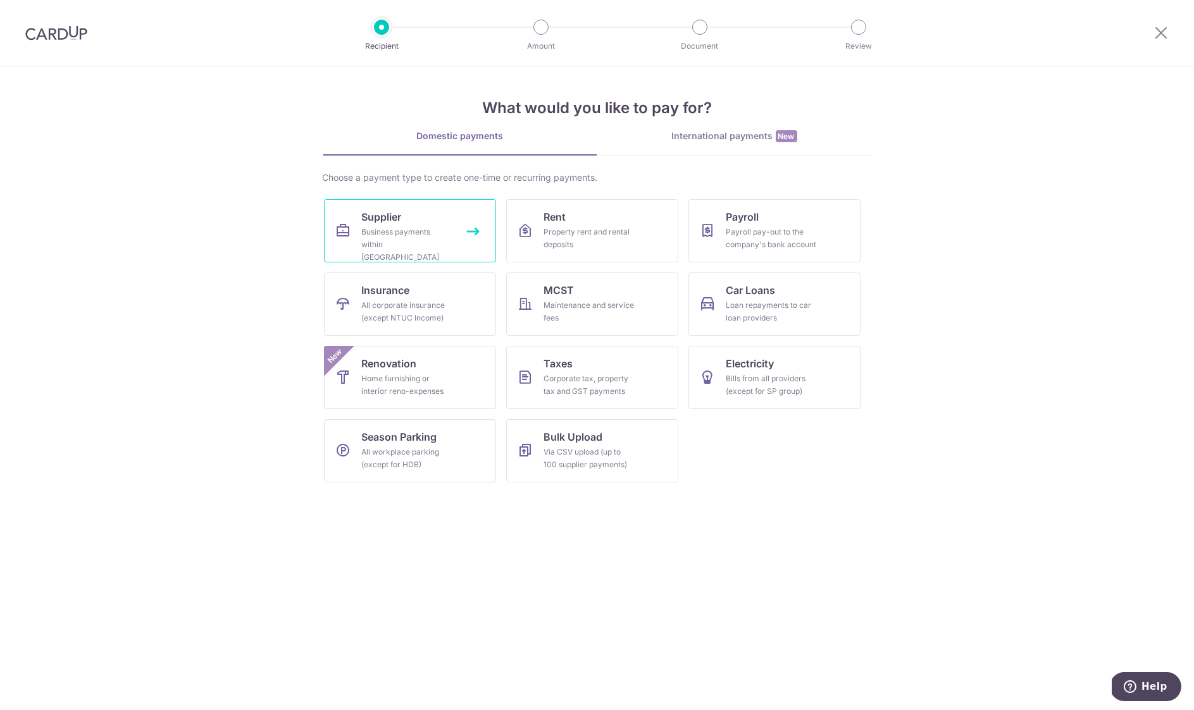
click at [422, 221] on link "Supplier Business payments within [GEOGRAPHIC_DATA]" at bounding box center [410, 230] width 172 height 63
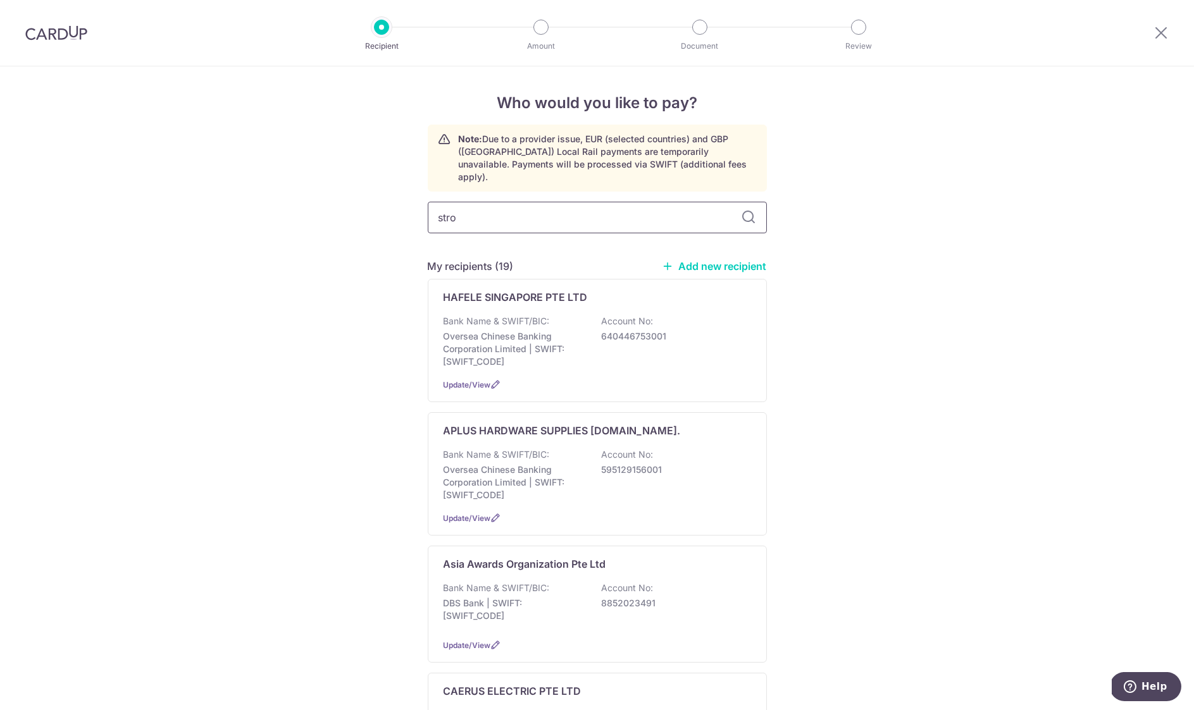
type input "stron"
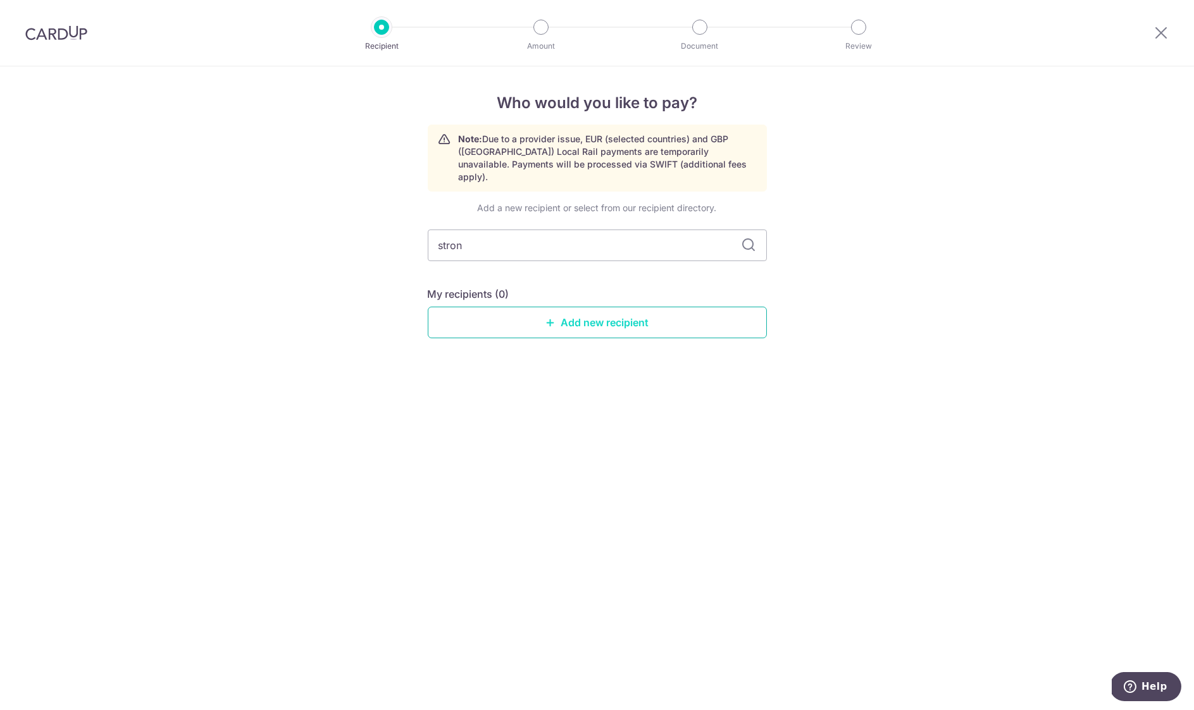
click at [660, 314] on link "Add new recipient" at bounding box center [597, 323] width 339 height 32
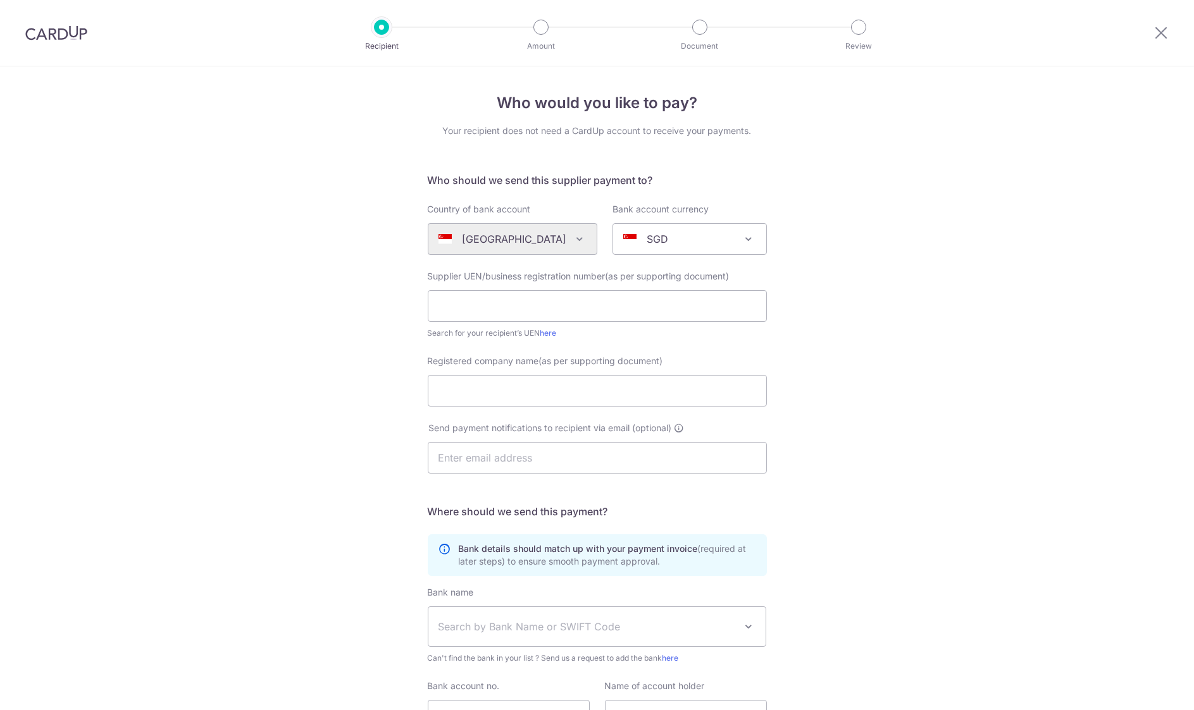
click at [248, 204] on div "Who would you like to pay? Your recipient does not need a CardUp account to rec…" at bounding box center [597, 449] width 1194 height 767
click at [428, 232] on div "[GEOGRAPHIC_DATA] [GEOGRAPHIC_DATA] [GEOGRAPHIC_DATA] [GEOGRAPHIC_DATA] [GEOGRA…" at bounding box center [513, 239] width 170 height 32
drag, startPoint x: 471, startPoint y: 237, endPoint x: 462, endPoint y: 234, distance: 8.6
click at [462, 234] on div "[GEOGRAPHIC_DATA] [GEOGRAPHIC_DATA] [GEOGRAPHIC_DATA] [GEOGRAPHIC_DATA] [GEOGRA…" at bounding box center [513, 239] width 170 height 32
click at [277, 123] on div "Who would you like to pay? Your recipient does not need a CardUp account to rec…" at bounding box center [597, 449] width 1194 height 767
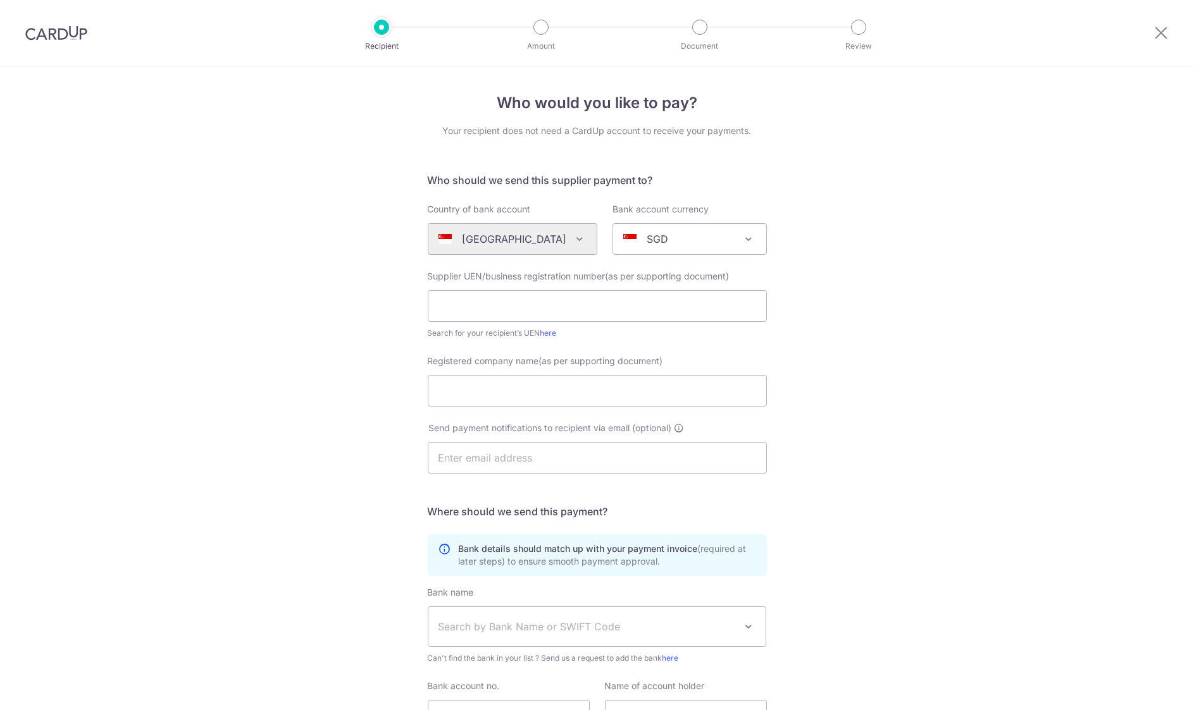
click at [63, 32] on img at bounding box center [56, 32] width 62 height 15
drag, startPoint x: 570, startPoint y: 335, endPoint x: 700, endPoint y: 351, distance: 131.3
click at [571, 334] on div "Search for your recipient’s UEN here" at bounding box center [597, 333] width 339 height 13
click at [478, 307] on input "text" at bounding box center [597, 306] width 339 height 32
type input "199308502Z"
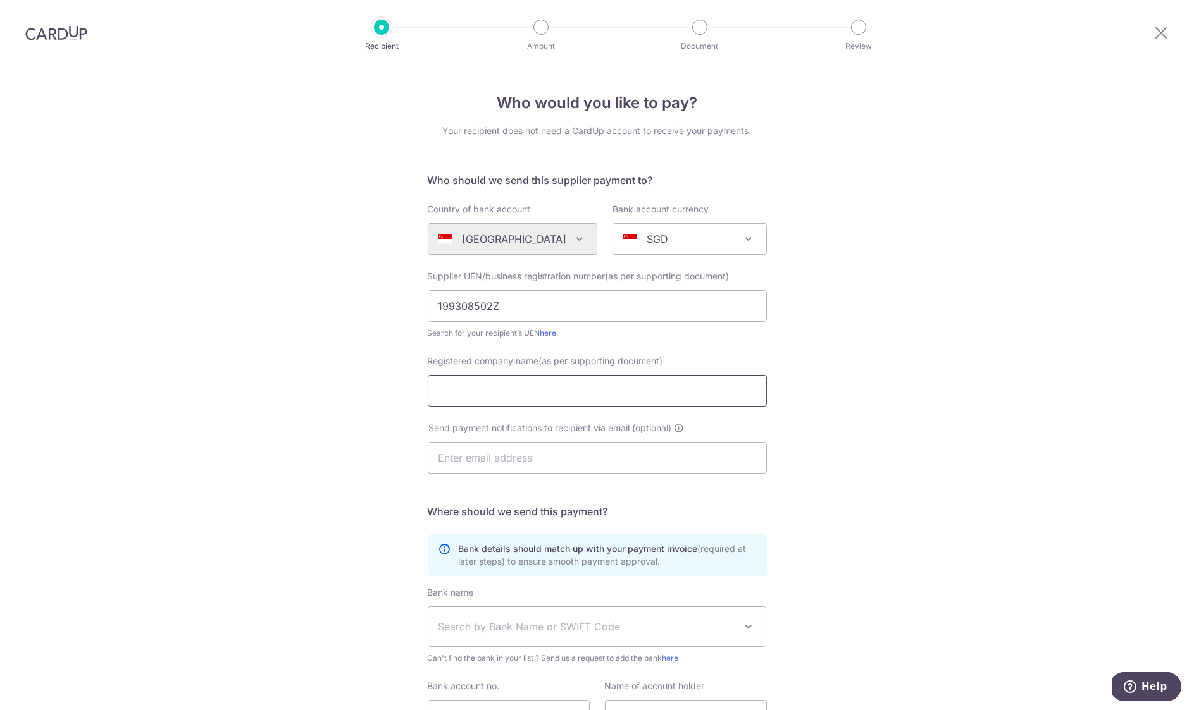
paste input "Strongly Lighting Pte Ltd"
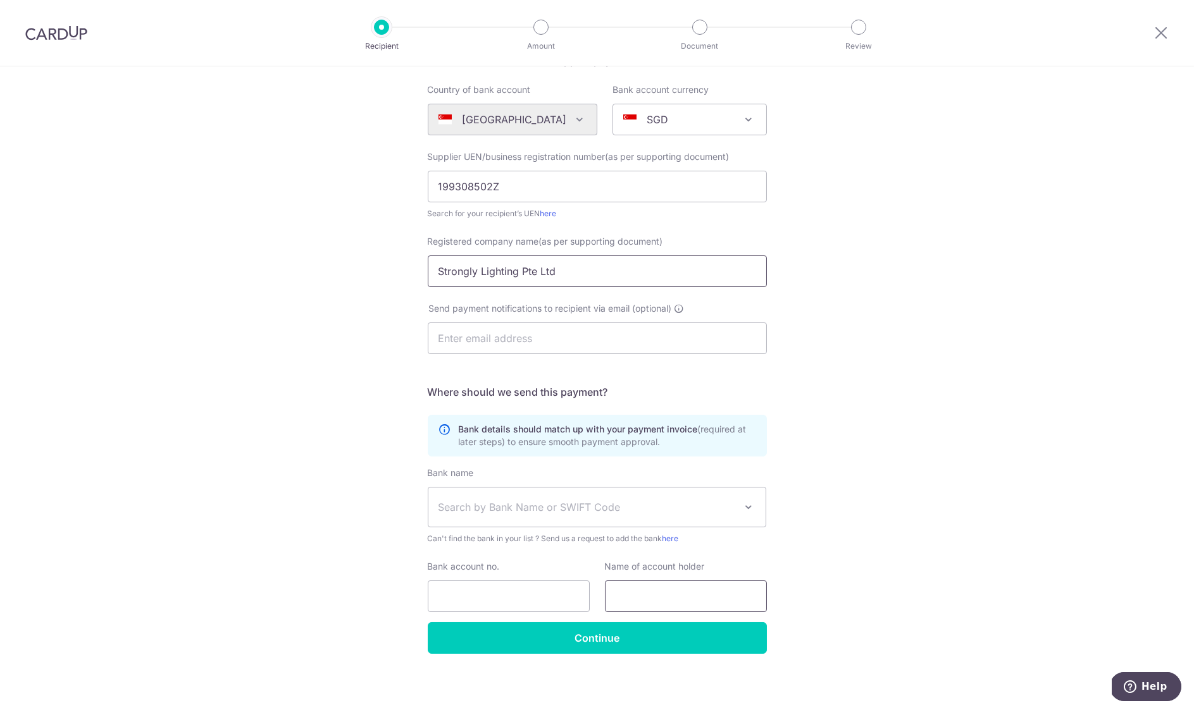
type input "Strongly Lighting Pte Ltd"
paste input "Strongly Lighting Pte Ltd"
type input "Strongly Lighting Pte Ltd"
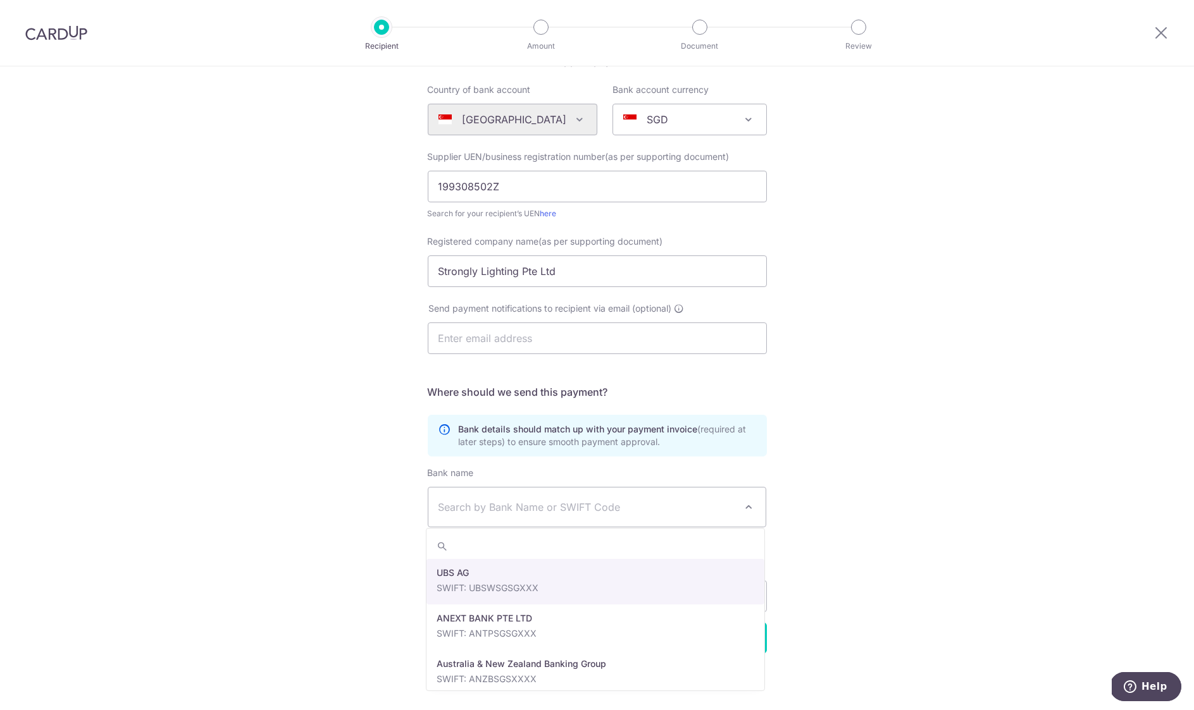
click at [508, 508] on span "Search by Bank Name or SWIFT Code" at bounding box center [586, 507] width 297 height 15
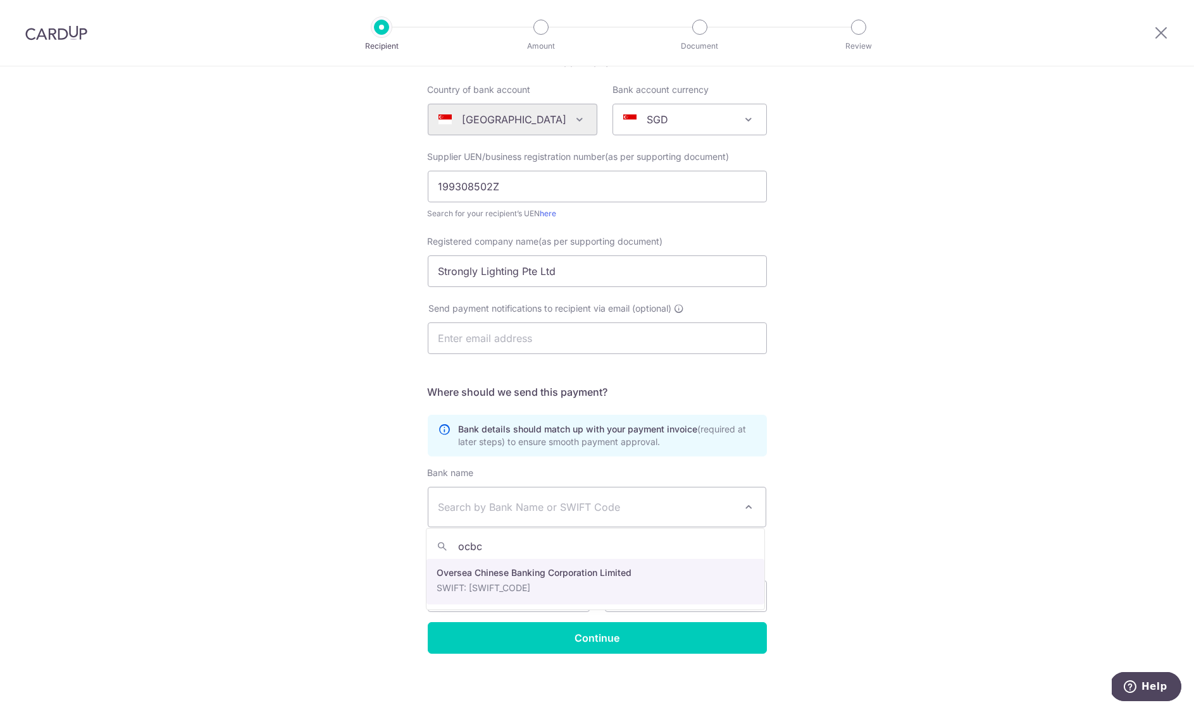
type input "ocbc"
select select "12"
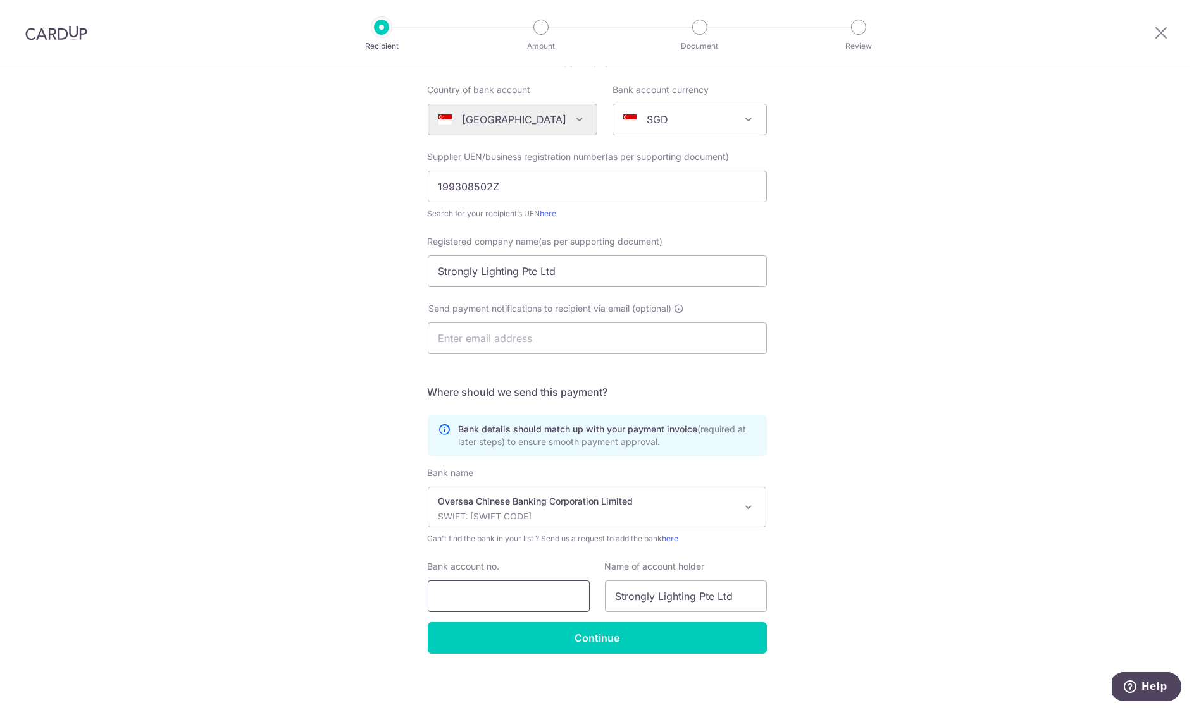
click at [553, 591] on input "Bank account no." at bounding box center [509, 597] width 162 height 32
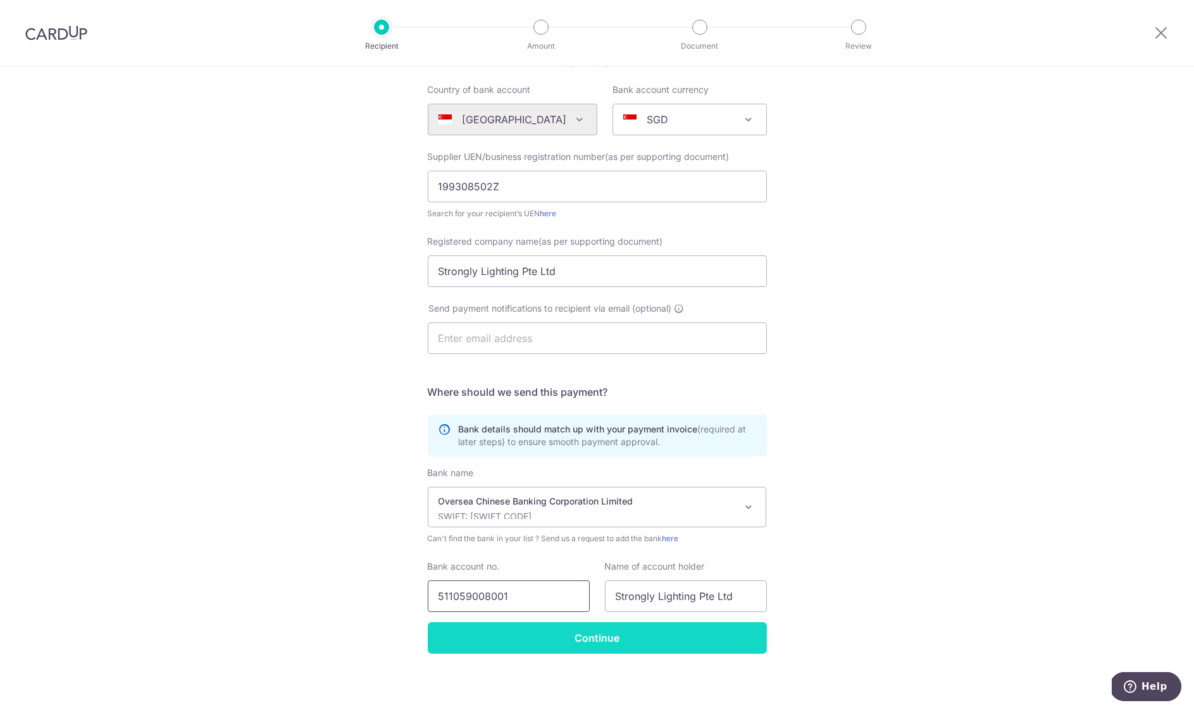
type input "511059008001"
click at [688, 640] on input "Continue" at bounding box center [597, 638] width 339 height 32
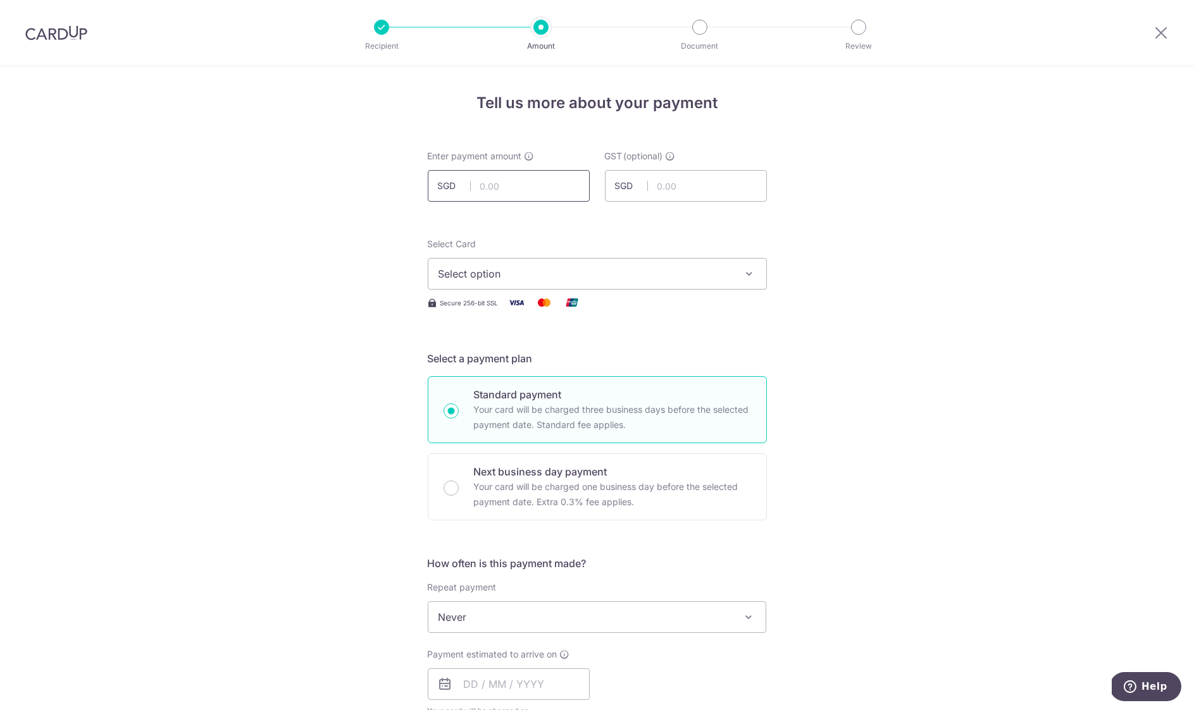
click at [528, 184] on input "text" at bounding box center [509, 186] width 162 height 32
type input "330.00"
click at [688, 176] on input "text" at bounding box center [686, 186] width 162 height 32
type input "29.70"
click at [629, 269] on span "Select option" at bounding box center [585, 273] width 295 height 15
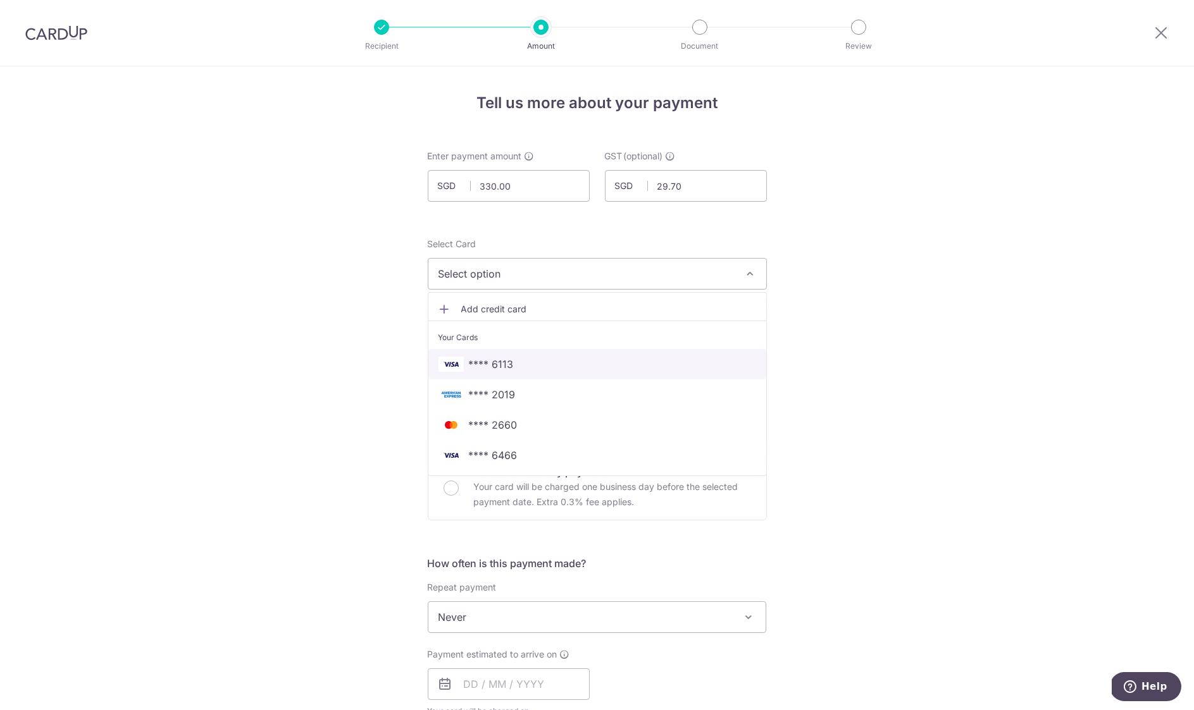
click at [503, 364] on span "**** 6113" at bounding box center [491, 364] width 45 height 15
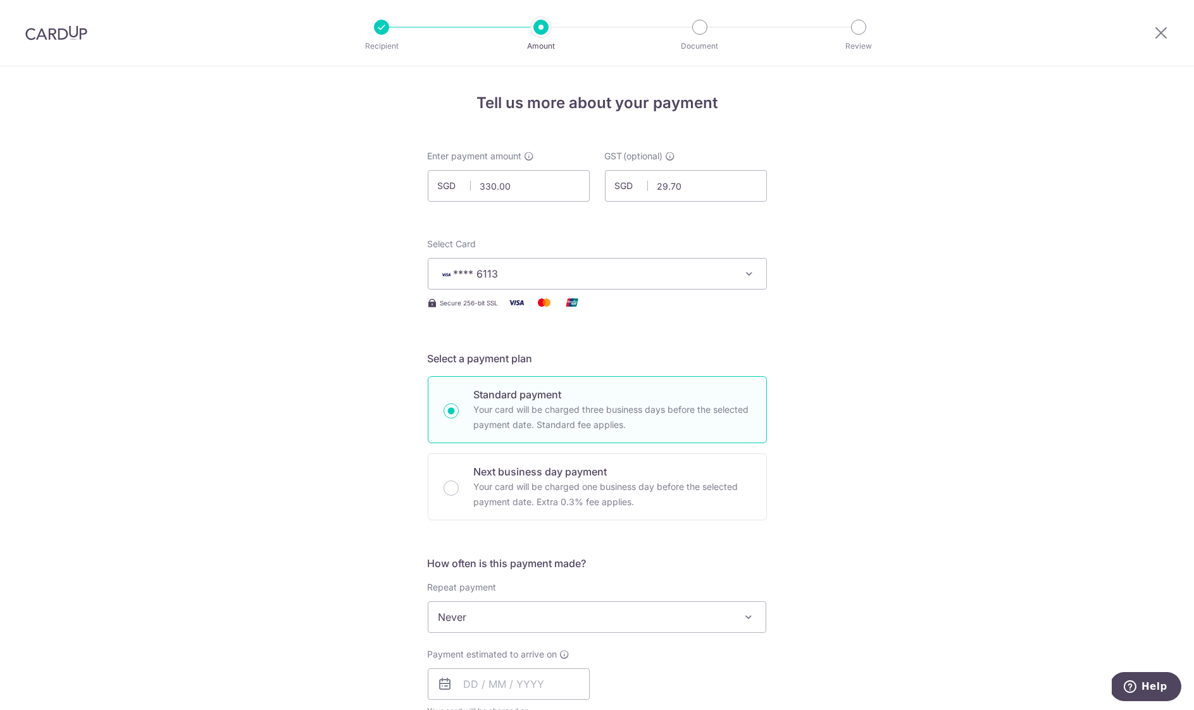
click at [580, 277] on span "**** 6113" at bounding box center [585, 273] width 295 height 15
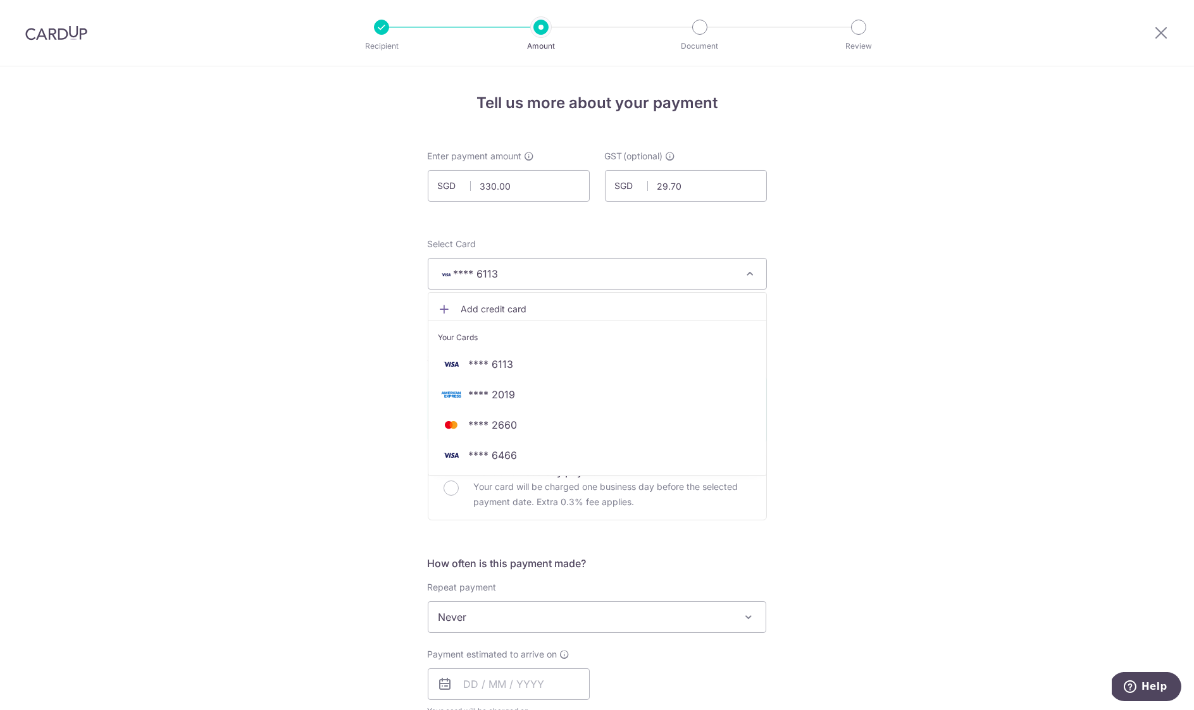
click at [490, 392] on span "**** 2019" at bounding box center [492, 394] width 47 height 15
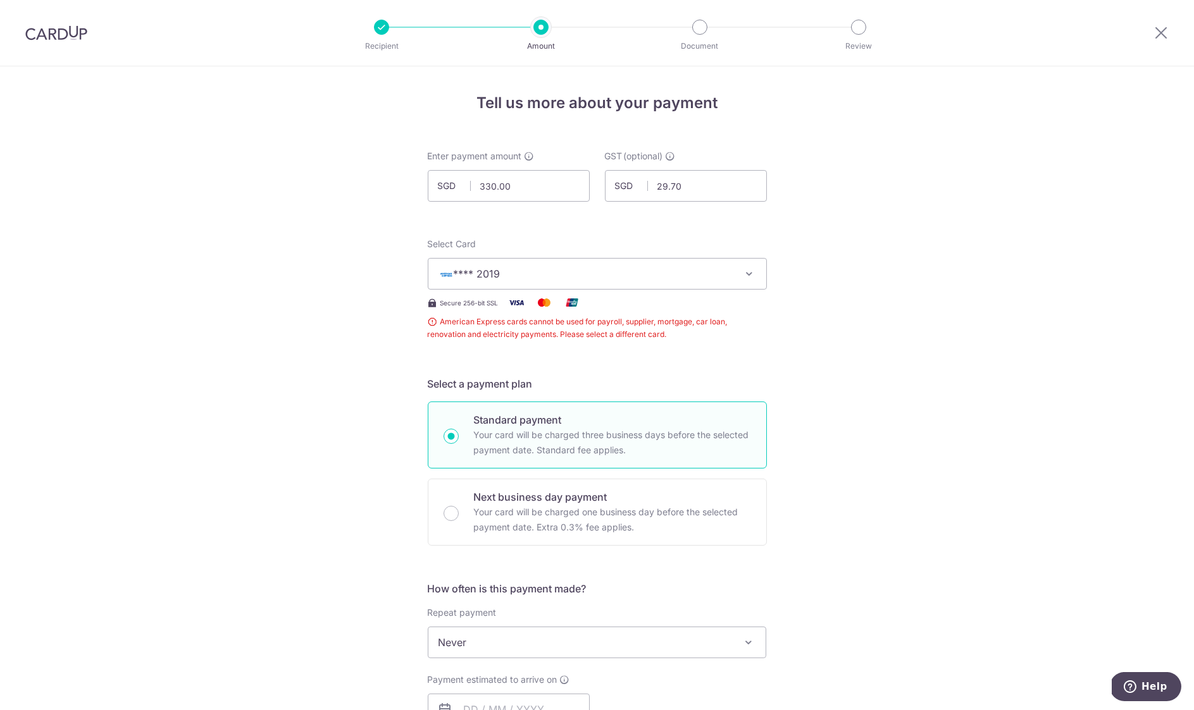
click at [518, 280] on span "**** 2019" at bounding box center [585, 273] width 295 height 15
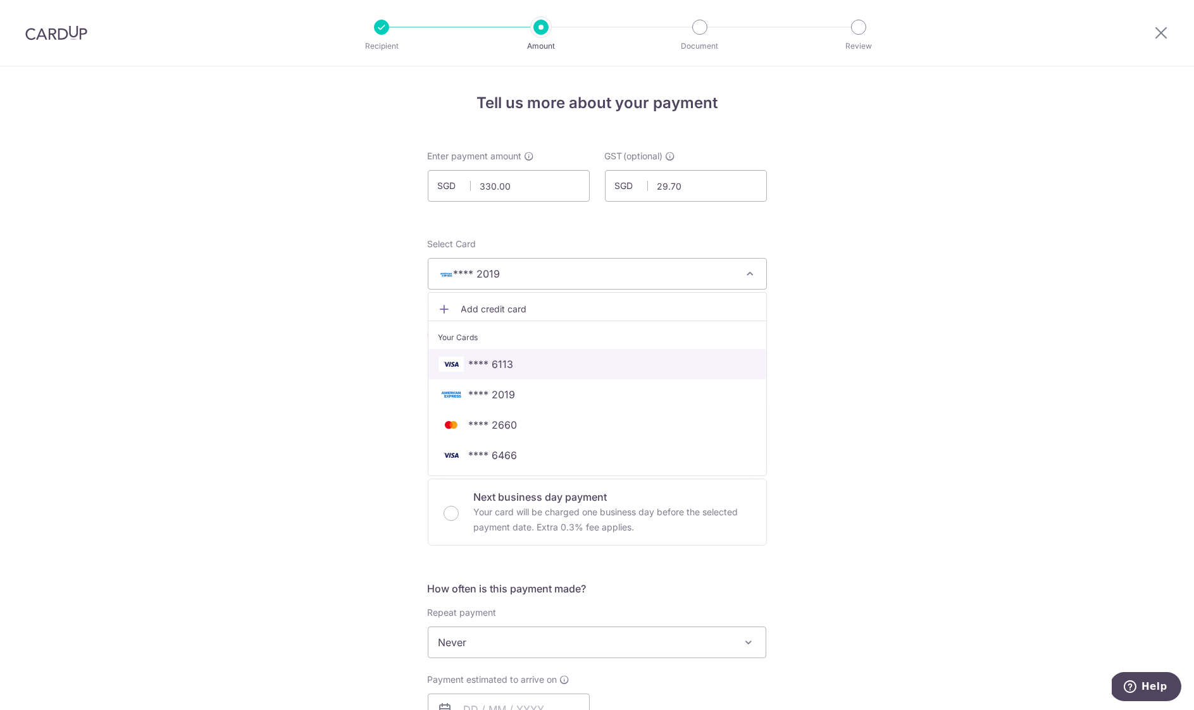
click at [511, 365] on span "**** 6113" at bounding box center [597, 364] width 318 height 15
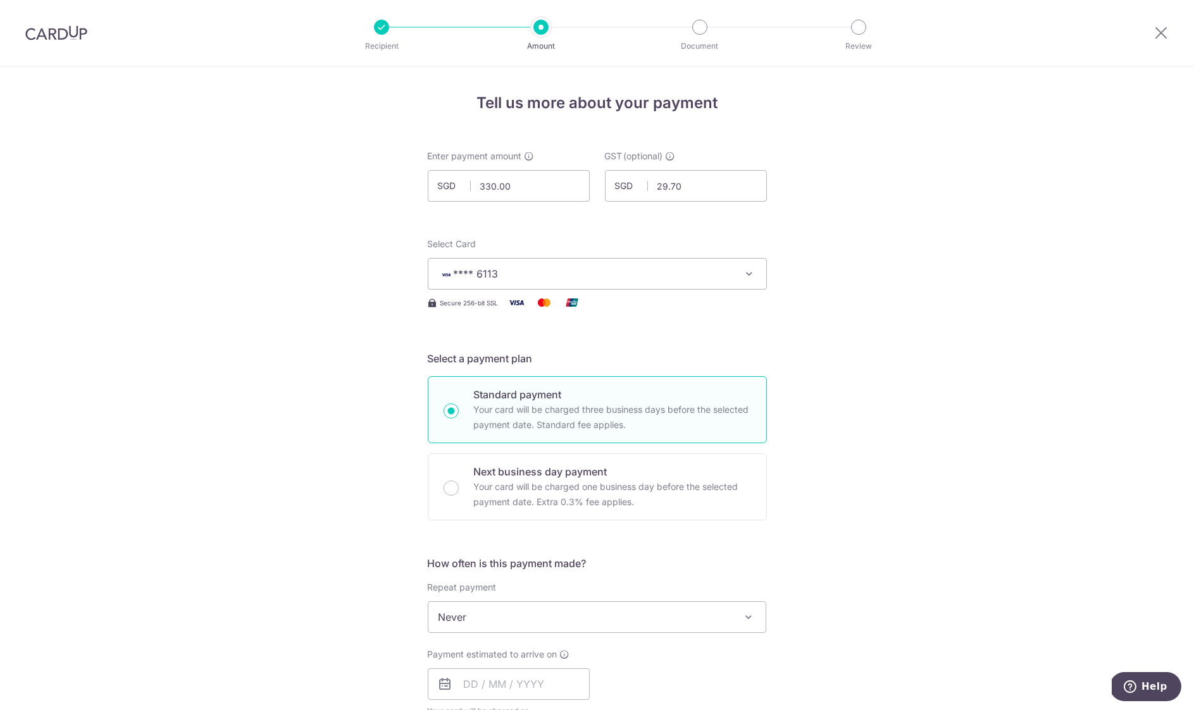
click at [262, 364] on div "Tell us more about your payment Enter payment amount SGD 330.00 330.00 GST (opt…" at bounding box center [597, 680] width 1194 height 1229
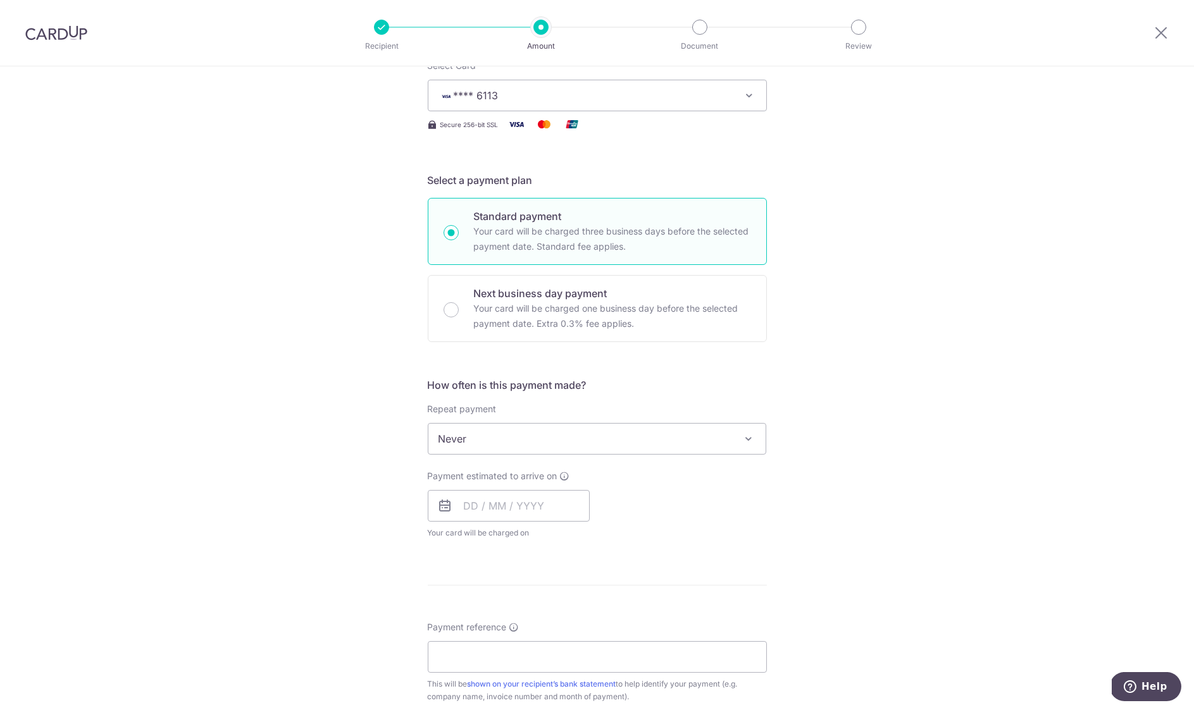
scroll to position [314, 0]
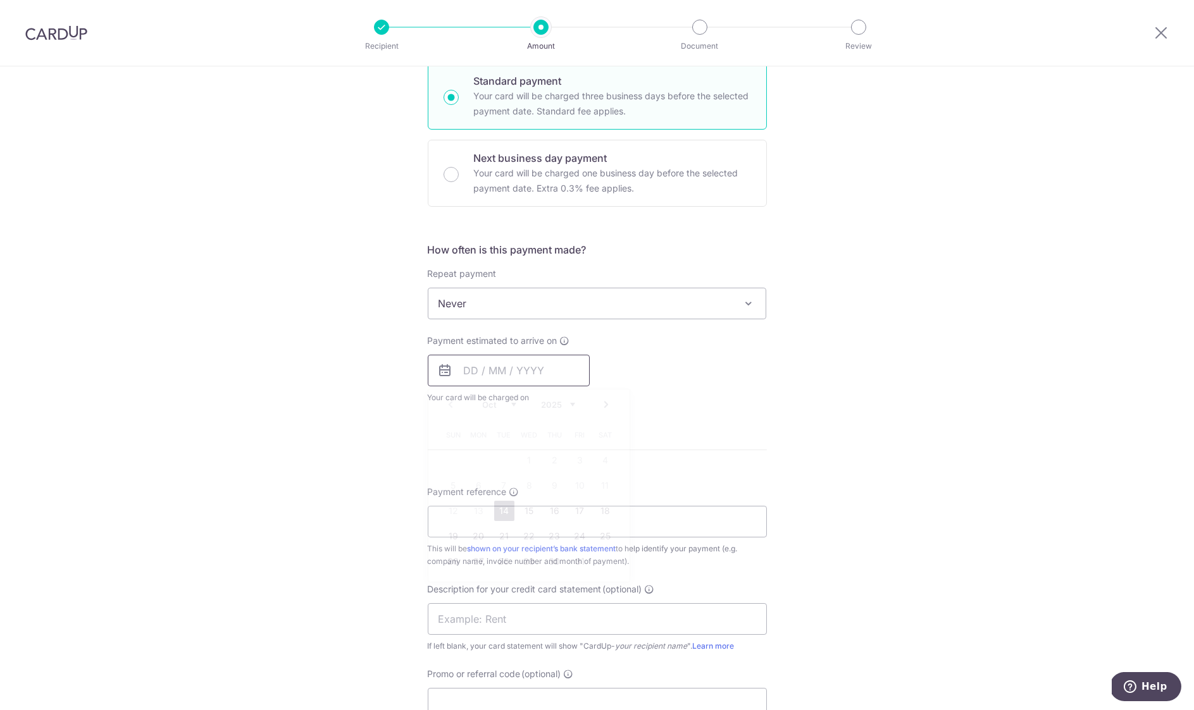
click at [472, 364] on input "text" at bounding box center [509, 371] width 162 height 32
click at [500, 505] on link "14" at bounding box center [504, 511] width 20 height 20
type input "[DATE]"
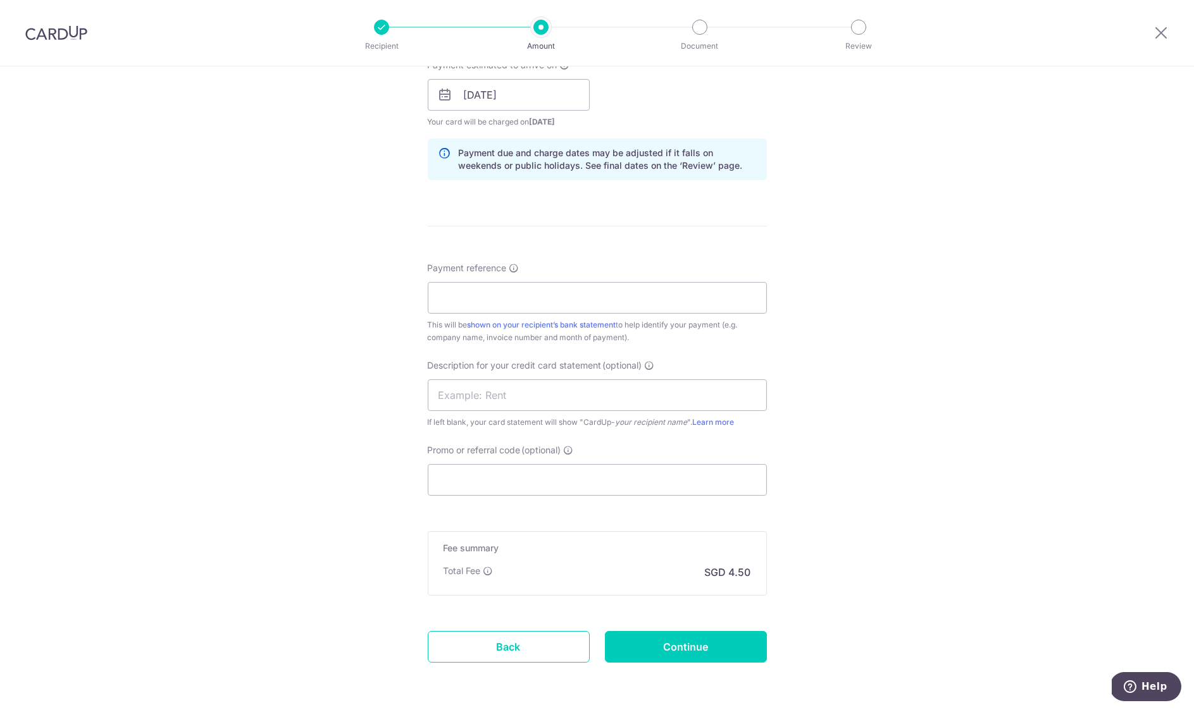
scroll to position [633, 0]
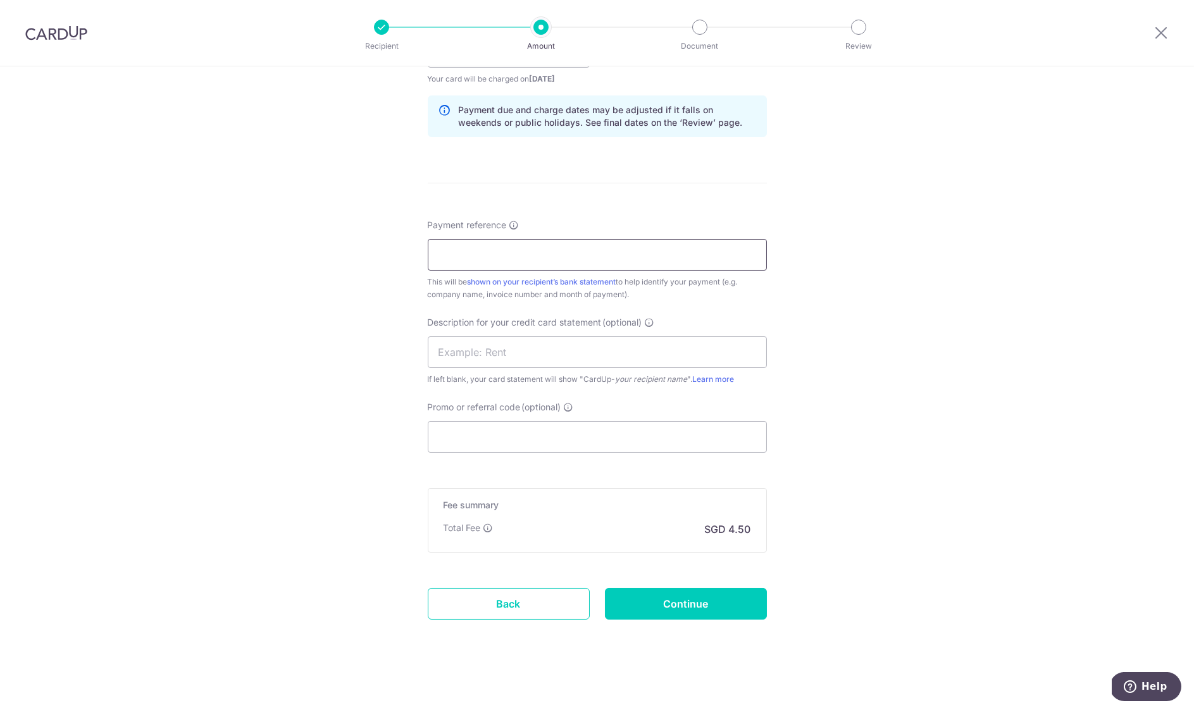
click at [462, 245] on input "Payment reference" at bounding box center [597, 255] width 339 height 32
click at [472, 239] on input "Payment reference" at bounding box center [597, 255] width 339 height 32
paste input "Strongly Lighting Pte Ltd"
drag, startPoint x: 577, startPoint y: 254, endPoint x: 180, endPoint y: 242, distance: 396.8
click at [187, 246] on div "Tell us more about your payment Enter payment amount SGD 330.00 330.00 GST (opt…" at bounding box center [597, 74] width 1194 height 1281
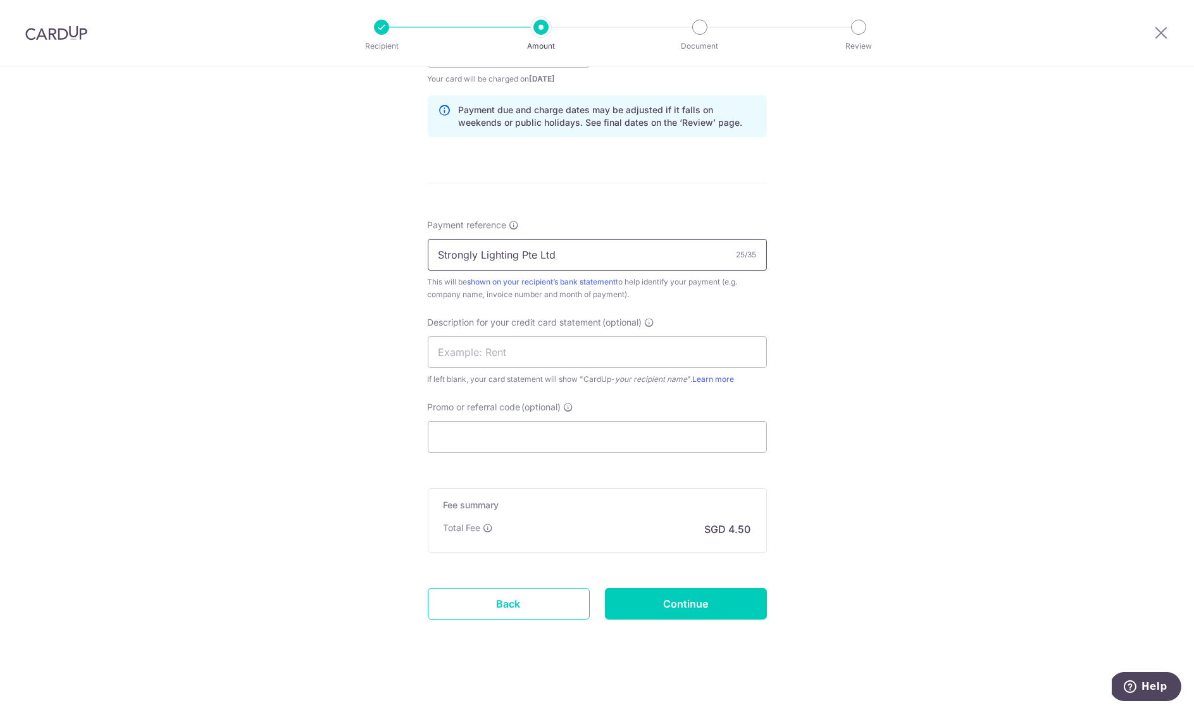
click at [584, 262] on input "Strongly Lighting Pte Ltd" at bounding box center [597, 255] width 339 height 32
drag, startPoint x: 559, startPoint y: 255, endPoint x: 295, endPoint y: 245, distance: 263.9
click at [295, 245] on div "Tell us more about your payment Enter payment amount SGD 330.00 330.00 GST (opt…" at bounding box center [597, 74] width 1194 height 1281
drag, startPoint x: 500, startPoint y: 250, endPoint x: 243, endPoint y: 251, distance: 256.8
click at [243, 251] on div "Tell us more about your payment Enter payment amount SGD 330.00 330.00 GST (opt…" at bounding box center [597, 74] width 1194 height 1281
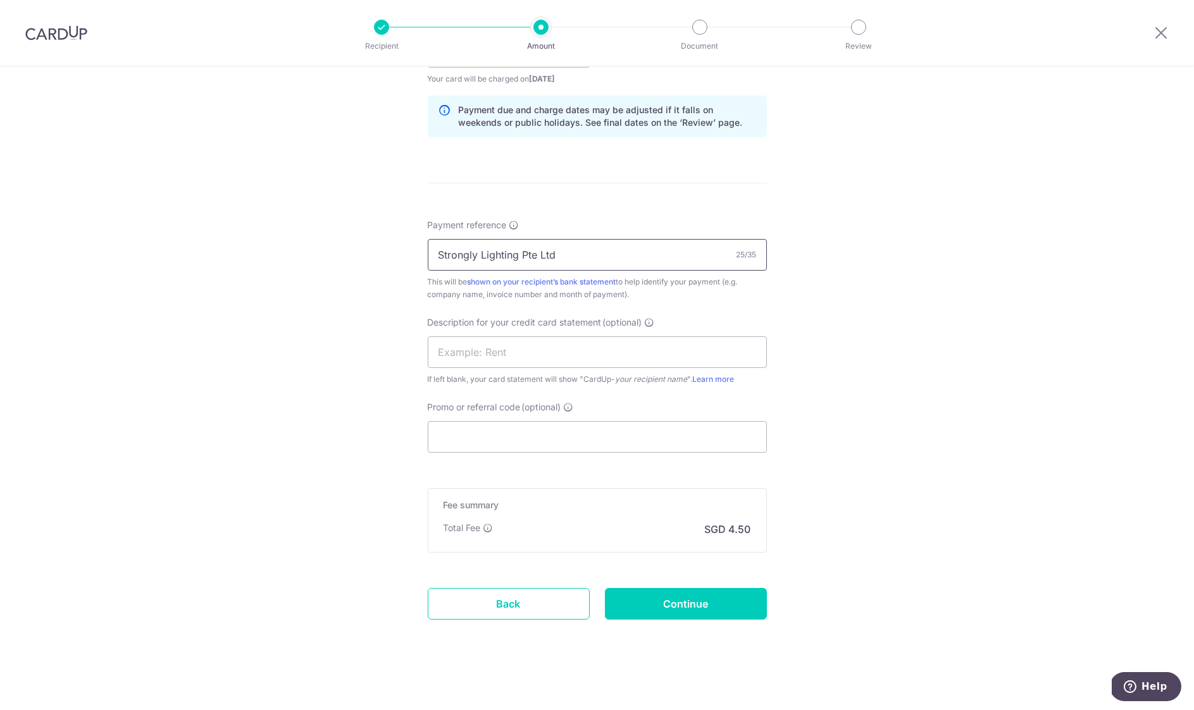
paste input "Q183-25-SC-01.R0"
click at [438, 254] on input "Q183-25-SC-01.R0" at bounding box center [597, 255] width 339 height 32
type input "TFR - Q183-25-SC-01.R0"
click at [615, 353] on input "text" at bounding box center [597, 353] width 339 height 32
type input "Full Payment"
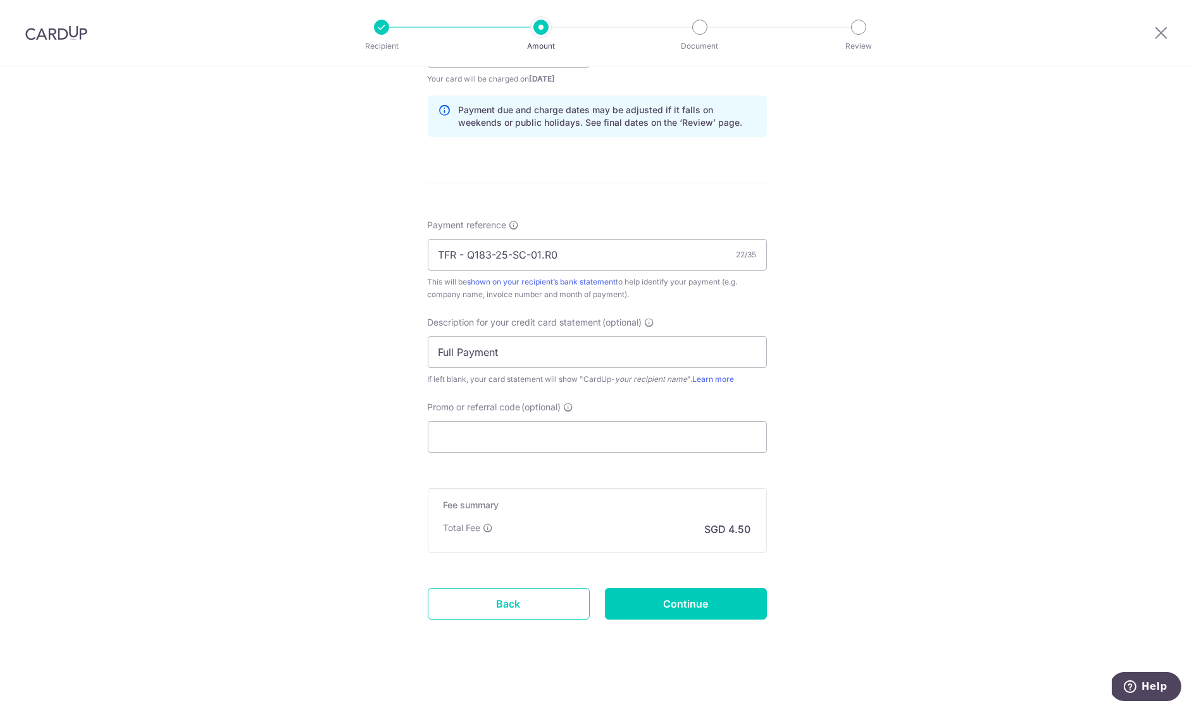
click at [689, 608] on input "Continue" at bounding box center [686, 604] width 162 height 32
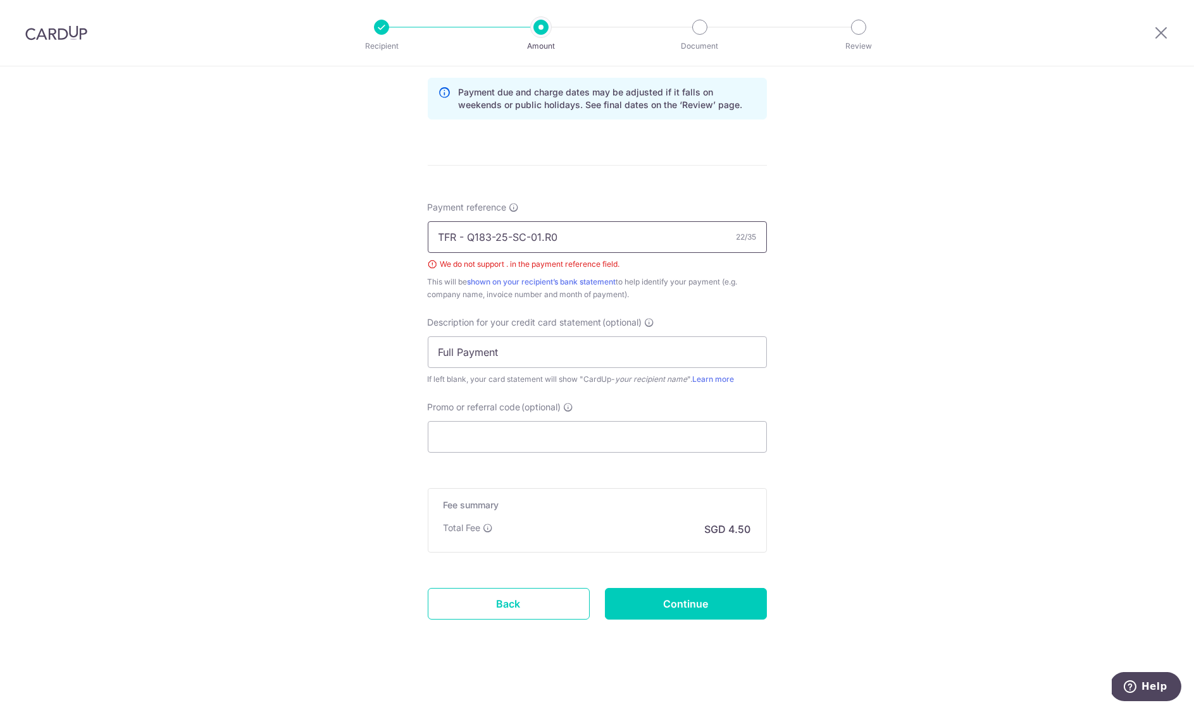
click at [529, 230] on input "TFR - Q183-25-SC-01.R0" at bounding box center [597, 237] width 339 height 32
click at [513, 232] on input "TFR - Q183-25-SC 01.R0" at bounding box center [597, 237] width 339 height 32
click at [496, 237] on input "TFR - Q183-25 SC 01.R0" at bounding box center [597, 237] width 339 height 32
click at [541, 235] on input "TFR - Q183 25 SC 01.R0" at bounding box center [597, 237] width 339 height 32
type input "TFR - Q183 25 SC 01 R0"
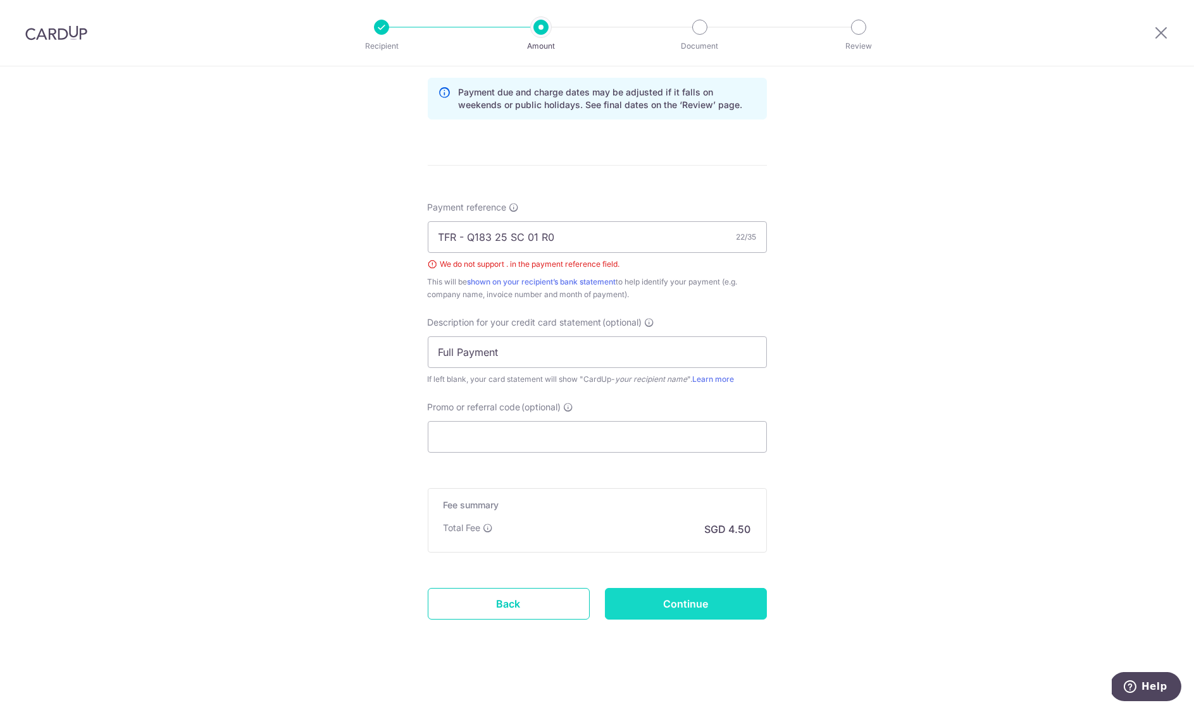
click at [695, 605] on input "Continue" at bounding box center [686, 604] width 162 height 32
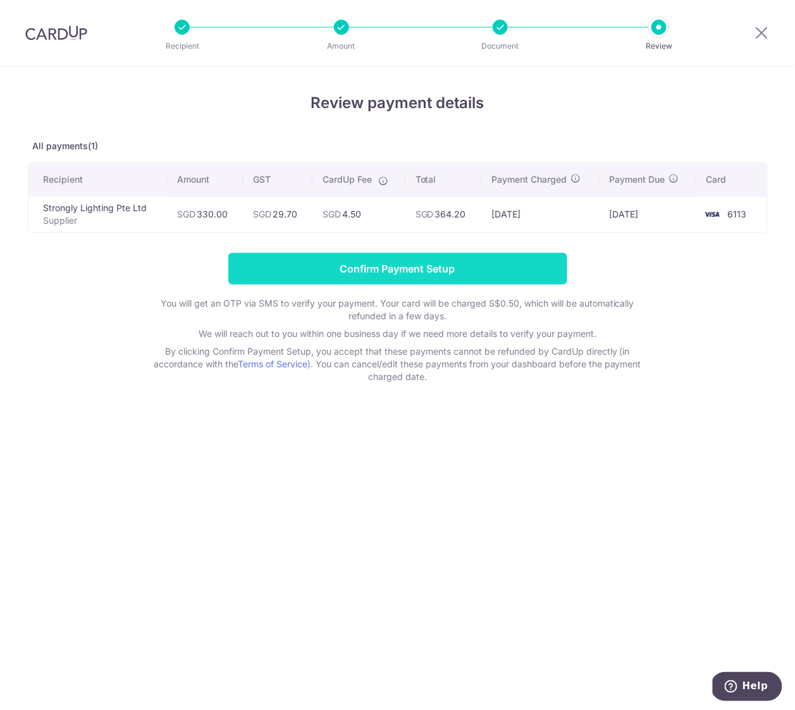
click at [373, 269] on input "Confirm Payment Setup" at bounding box center [397, 269] width 339 height 32
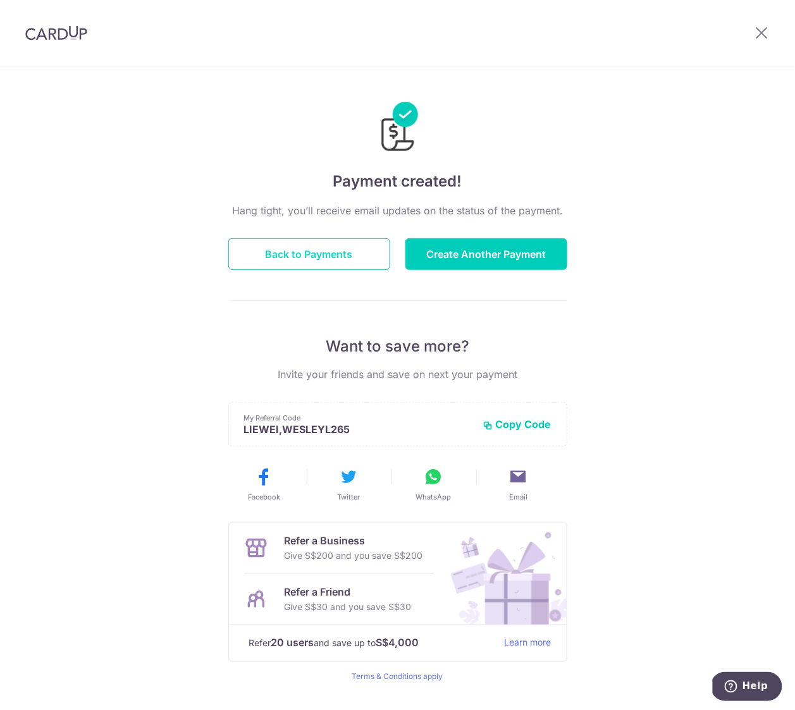
click at [344, 240] on button "Back to Payments" at bounding box center [309, 254] width 162 height 32
